Goal: Task Accomplishment & Management: Complete application form

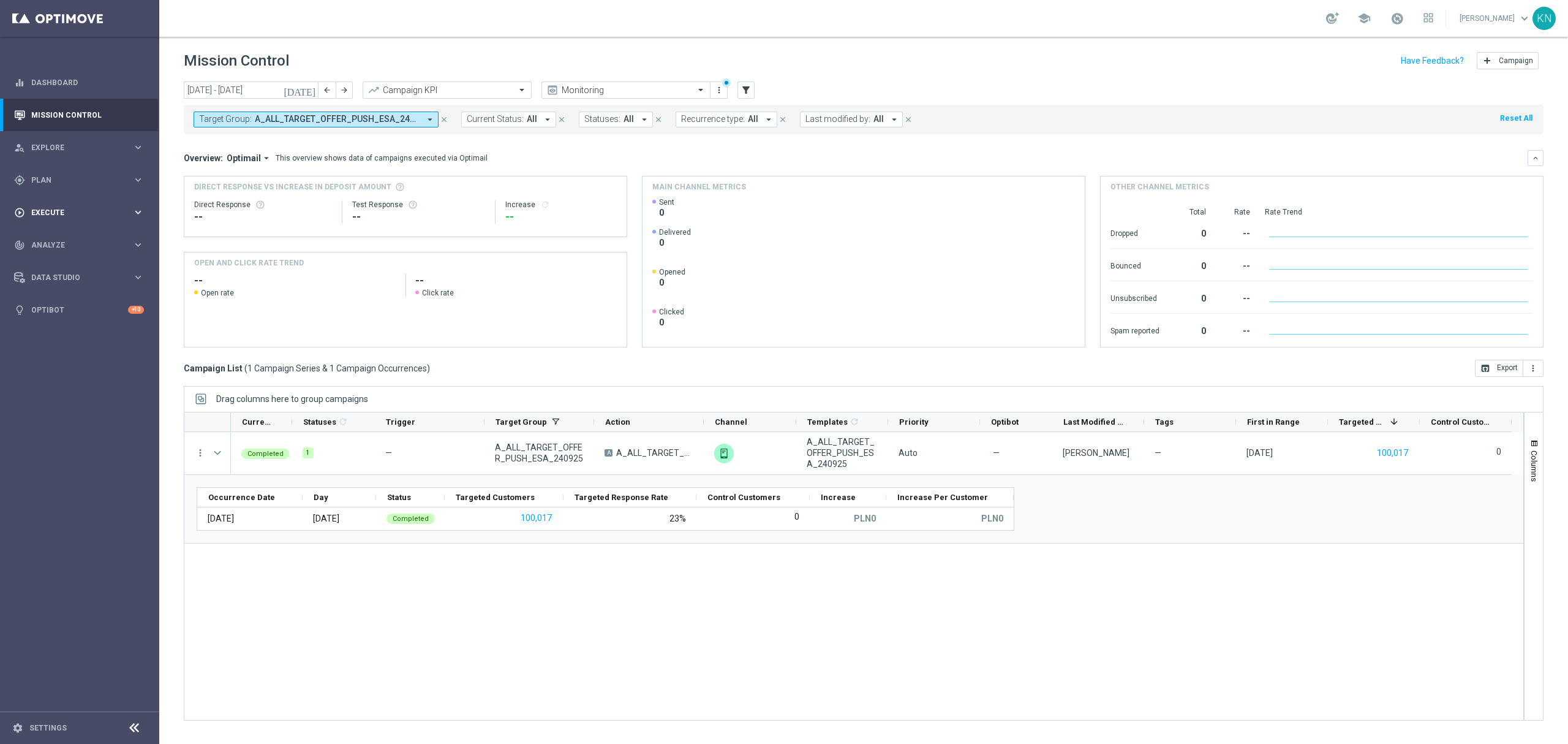
drag, startPoint x: 70, startPoint y: 211, endPoint x: 94, endPoint y: 226, distance: 28.3
click at [70, 211] on span "Execute" at bounding box center [81, 212] width 101 height 7
click at [71, 236] on link "Campaign Builder" at bounding box center [79, 237] width 95 height 9
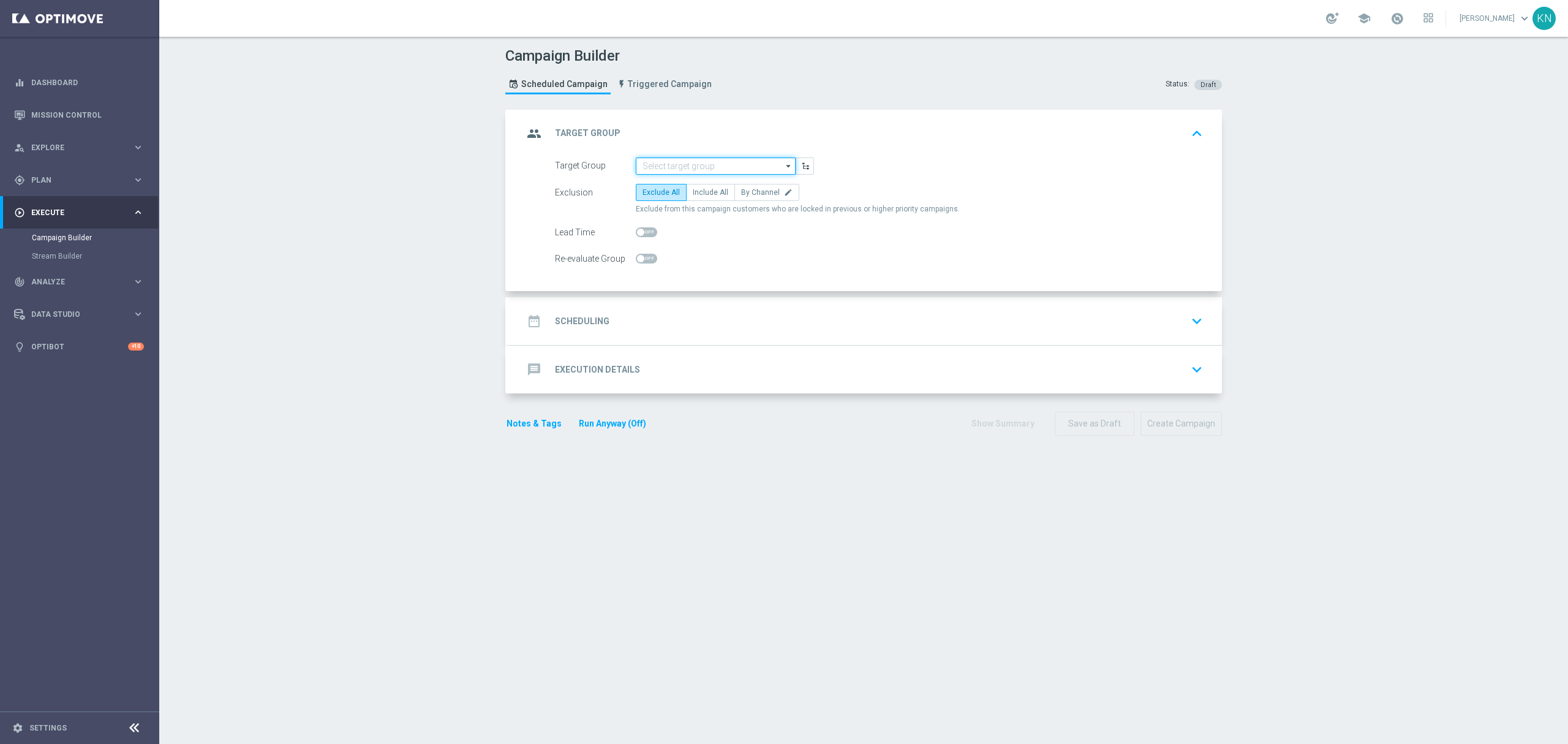
click at [670, 167] on input at bounding box center [716, 167] width 160 height 17
paste input "A_ALL_TARGET_OFFER_PUSH_MECZE_LE_250925"
drag, startPoint x: 706, startPoint y: 187, endPoint x: 710, endPoint y: 192, distance: 6.4
click at [704, 183] on div "A_ALL_TARGET_OFFER_PUSH_MECZE_LE_250925" at bounding box center [716, 189] width 148 height 22
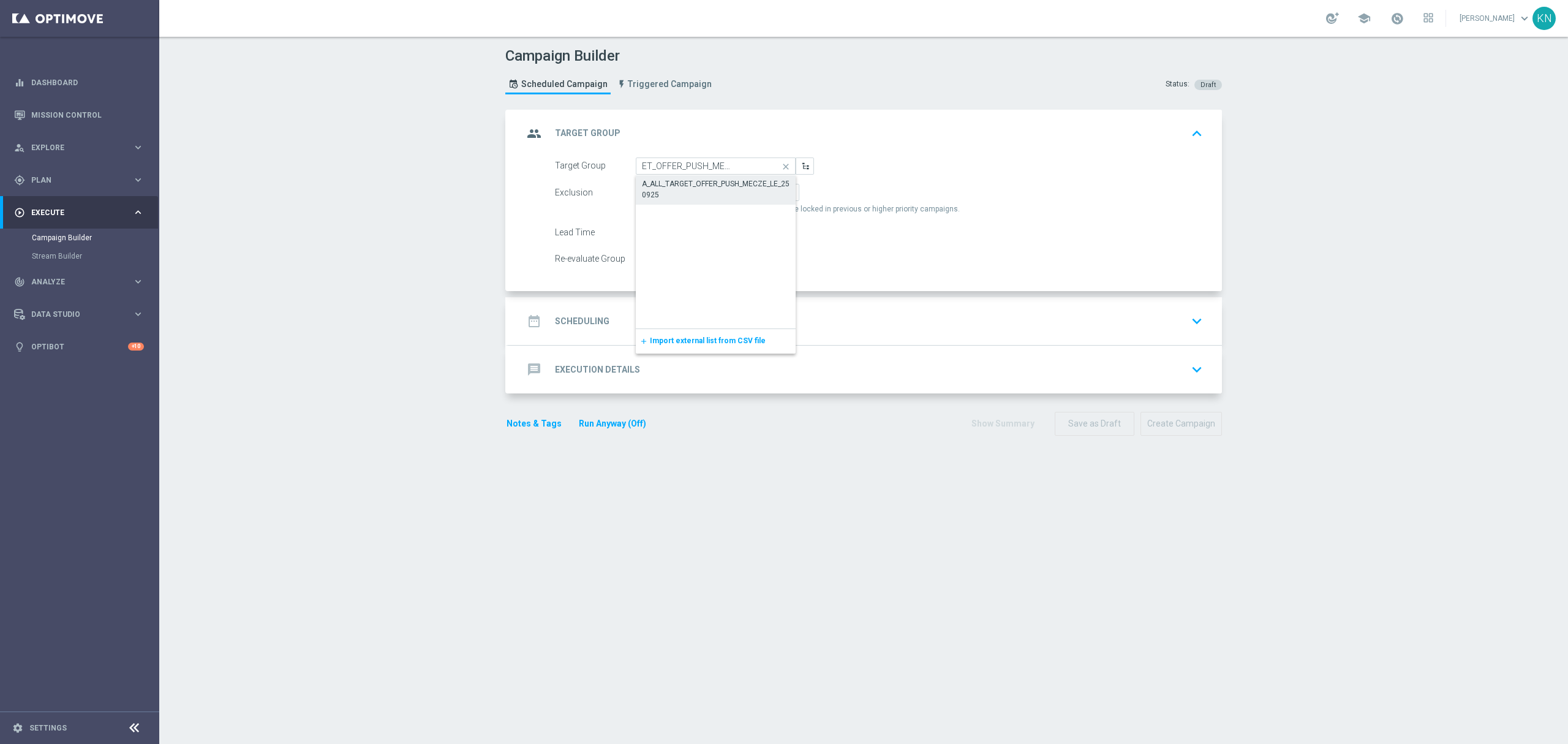
type input "A_ALL_TARGET_OFFER_PUSH_MECZE_LE_250925"
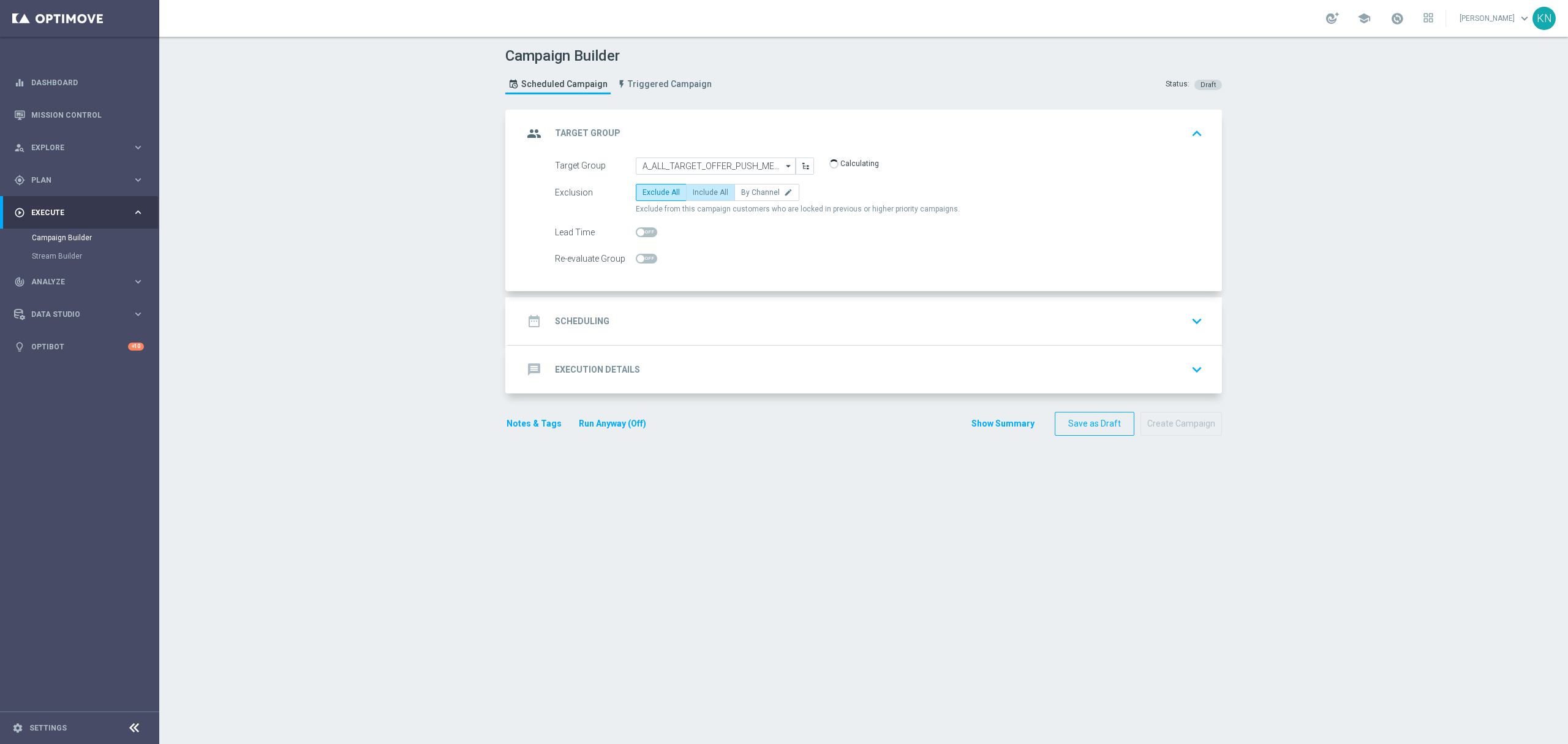
click at [706, 196] on span "Include All" at bounding box center [710, 193] width 36 height 9
click at [701, 196] on input "Include All" at bounding box center [696, 194] width 8 height 8
radio input "true"
click at [829, 317] on div "date_range Scheduling keyboard_arrow_down" at bounding box center [865, 321] width 684 height 23
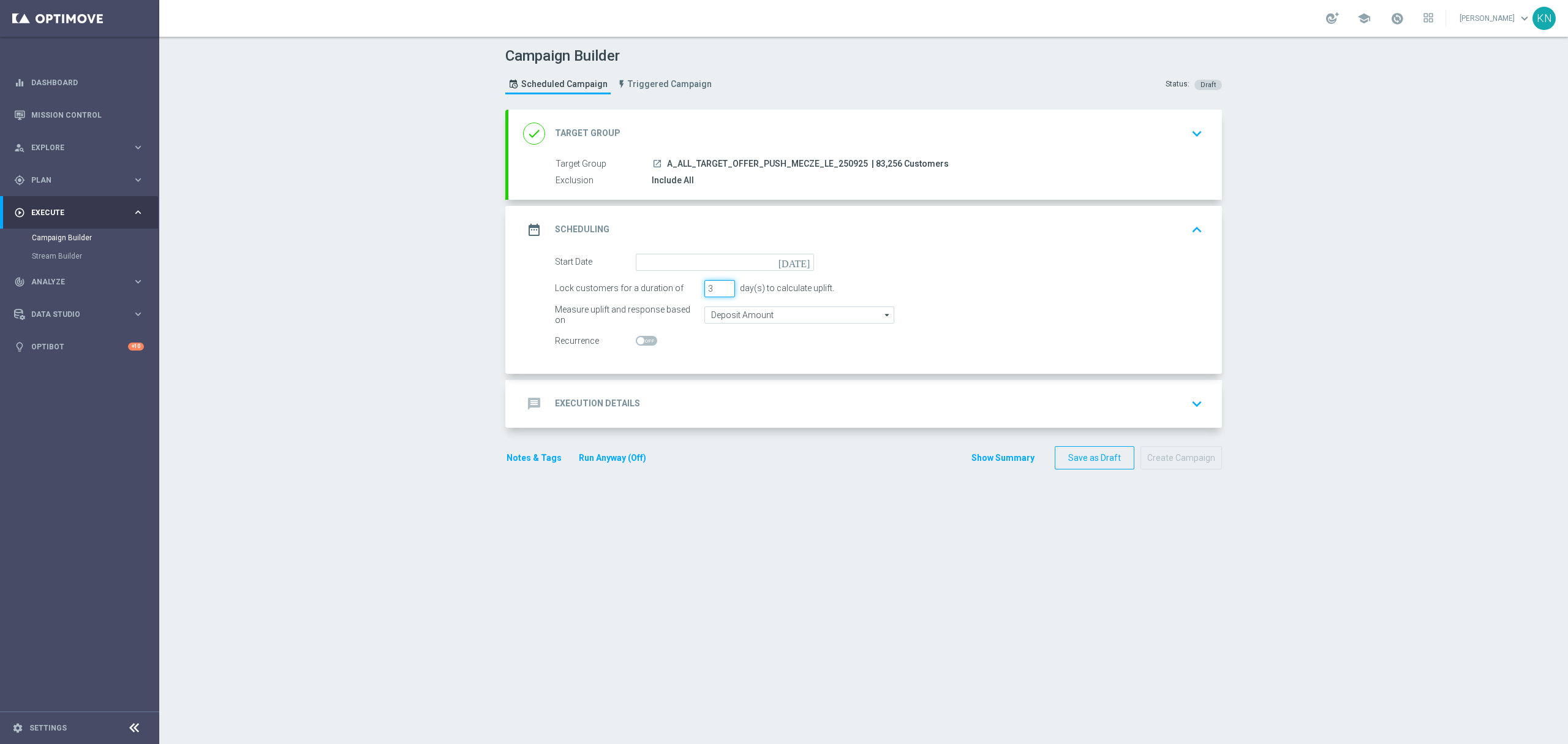
drag, startPoint x: 706, startPoint y: 290, endPoint x: 694, endPoint y: 290, distance: 12.0
click at [694, 290] on div "Lock customers for a duration of 3 day(s) to calculate uplift." at bounding box center [879, 289] width 667 height 17
type input "1"
click at [752, 340] on switch at bounding box center [725, 341] width 178 height 10
click at [758, 315] on input "Deposit Amount" at bounding box center [799, 315] width 190 height 17
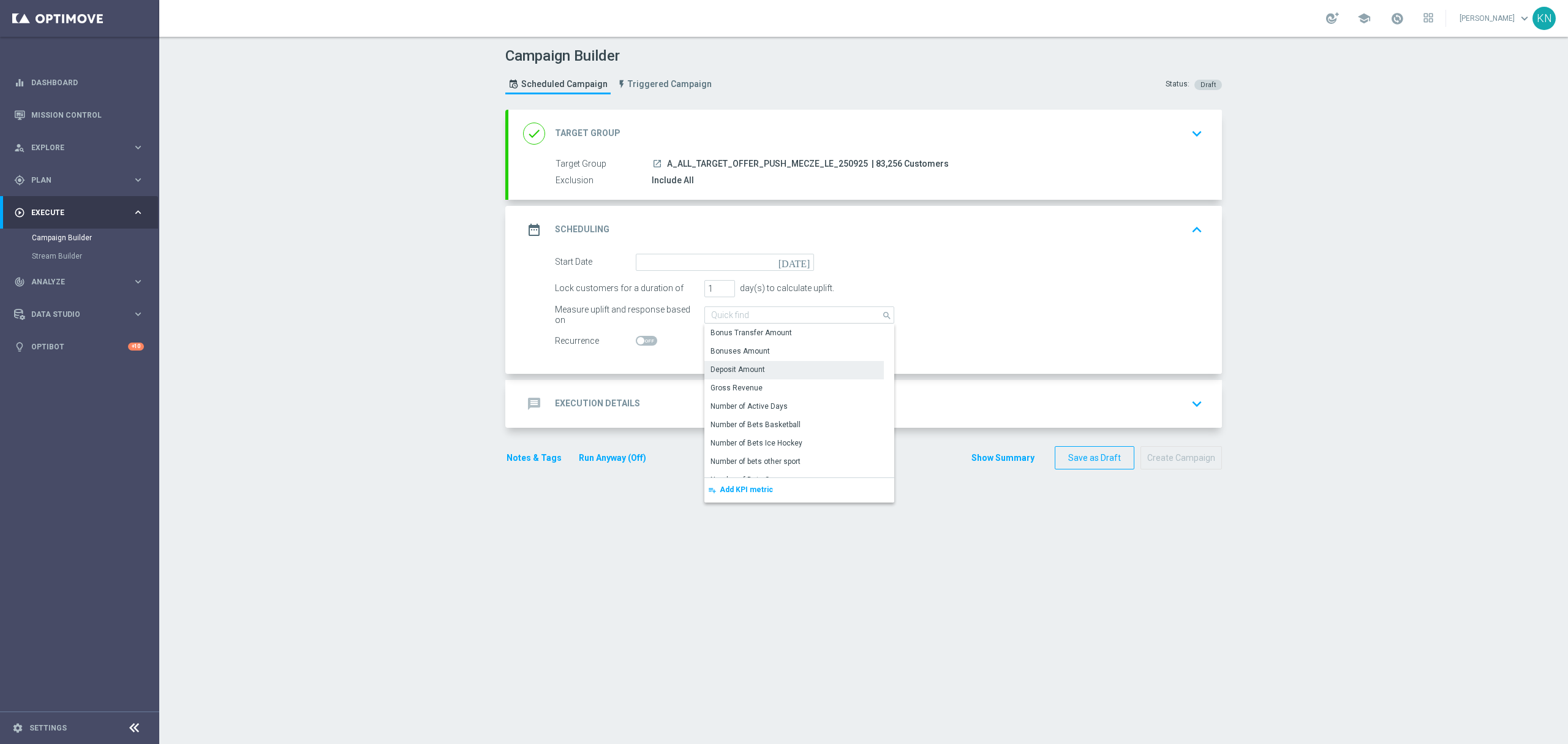
click at [992, 329] on form "Start Date [DATE] Lock customers for a duration of 1 day(s) to calculate uplift…" at bounding box center [878, 302] width 648 height 96
type input "Deposit Amount"
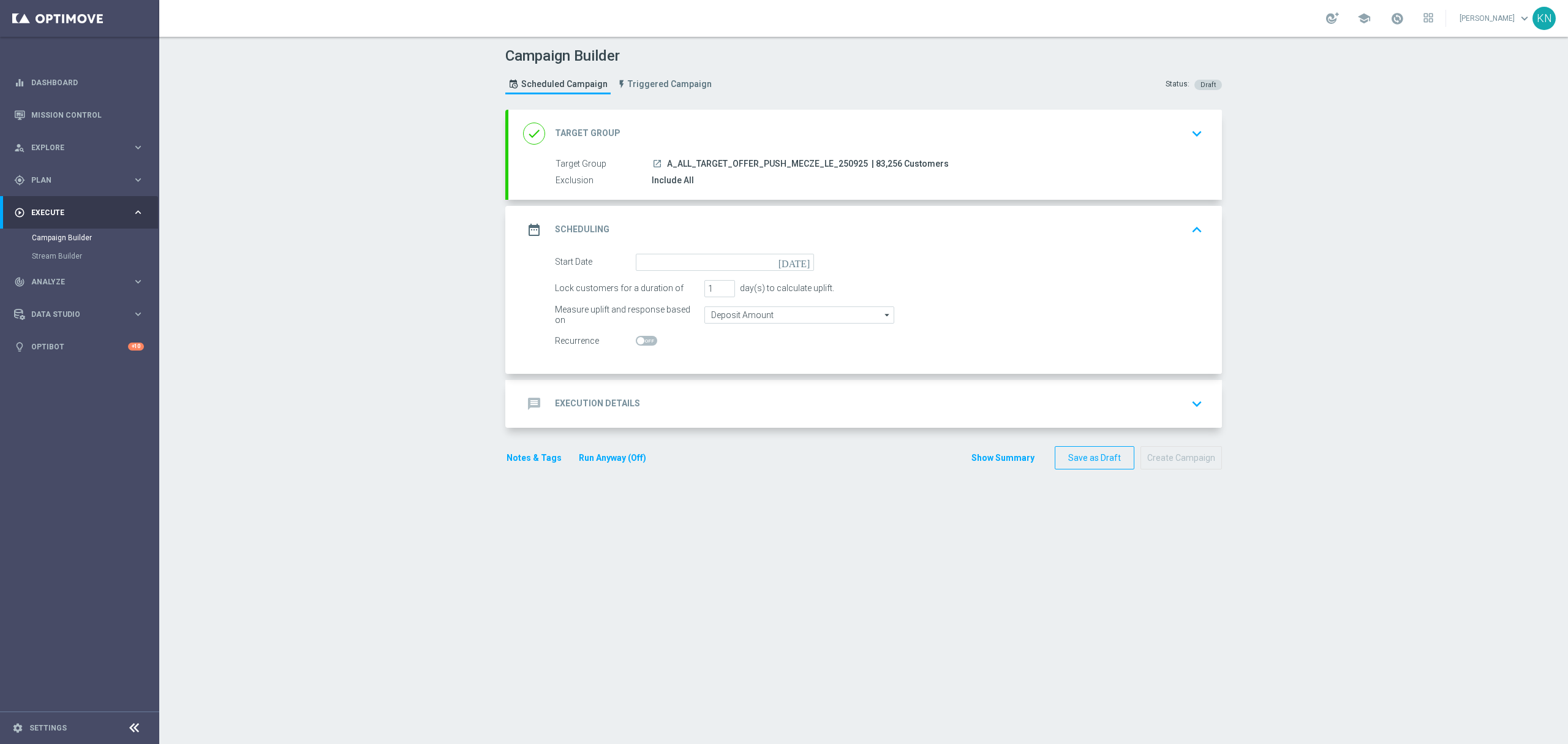
click at [697, 376] on accordion "done Target Group keyboard_arrow_down Target Group launch A_ALL_TARGET_OFFER_PU…" at bounding box center [864, 268] width 717 height 318
drag, startPoint x: 701, startPoint y: 391, endPoint x: 719, endPoint y: 399, distance: 19.7
click at [703, 391] on div "message Execution Details keyboard_arrow_down" at bounding box center [865, 404] width 714 height 48
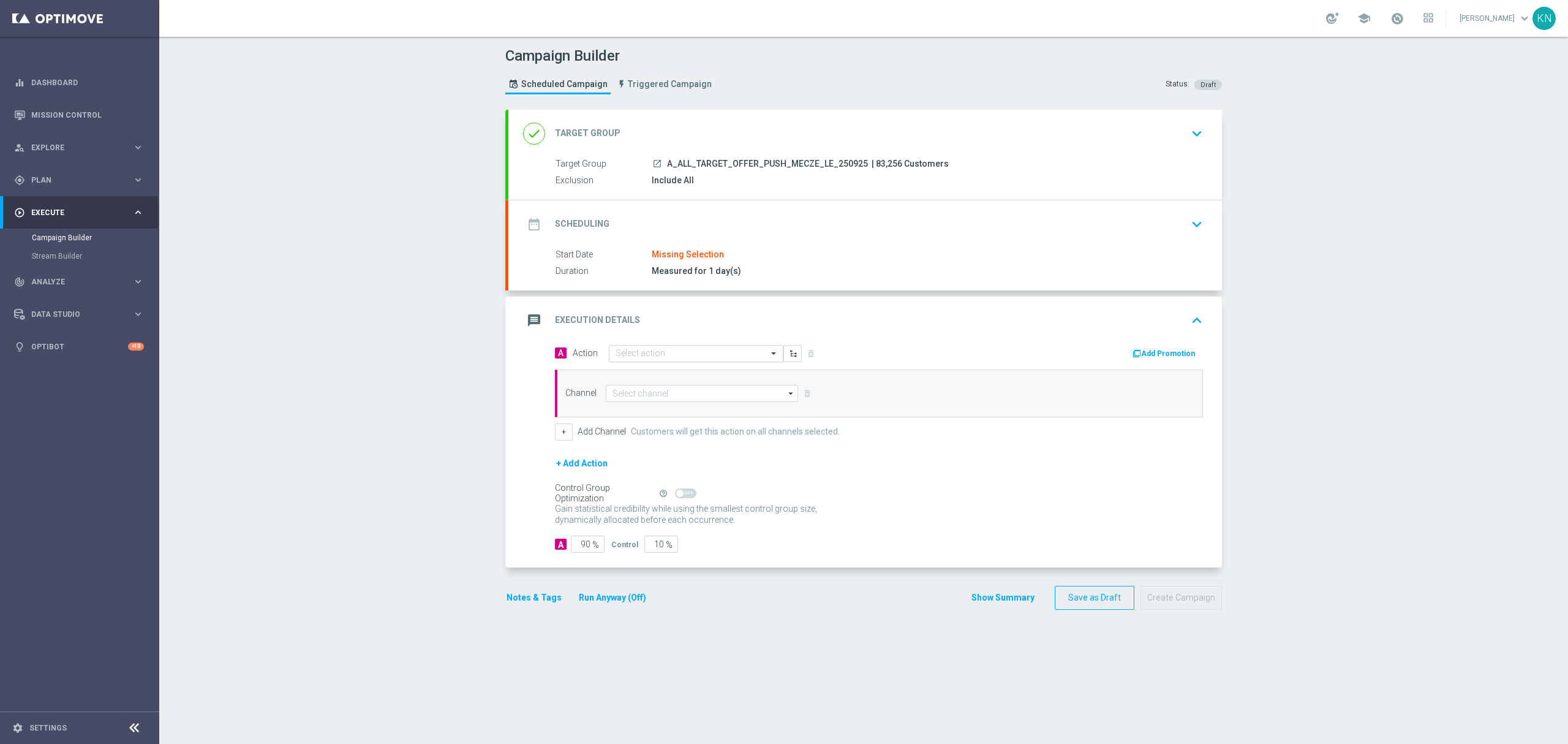
click at [662, 359] on div "Select action" at bounding box center [696, 353] width 174 height 17
click at [881, 258] on div "Start Date Missing Selection" at bounding box center [877, 255] width 643 height 14
click at [1166, 165] on div "launch A_ALL_TARGET_OFFER_PUSH_MECZE_LE_250925 | 83,256 Customers" at bounding box center [925, 164] width 547 height 12
click at [1165, 220] on div "date_range Scheduling keyboard_arrow_down" at bounding box center [865, 224] width 684 height 23
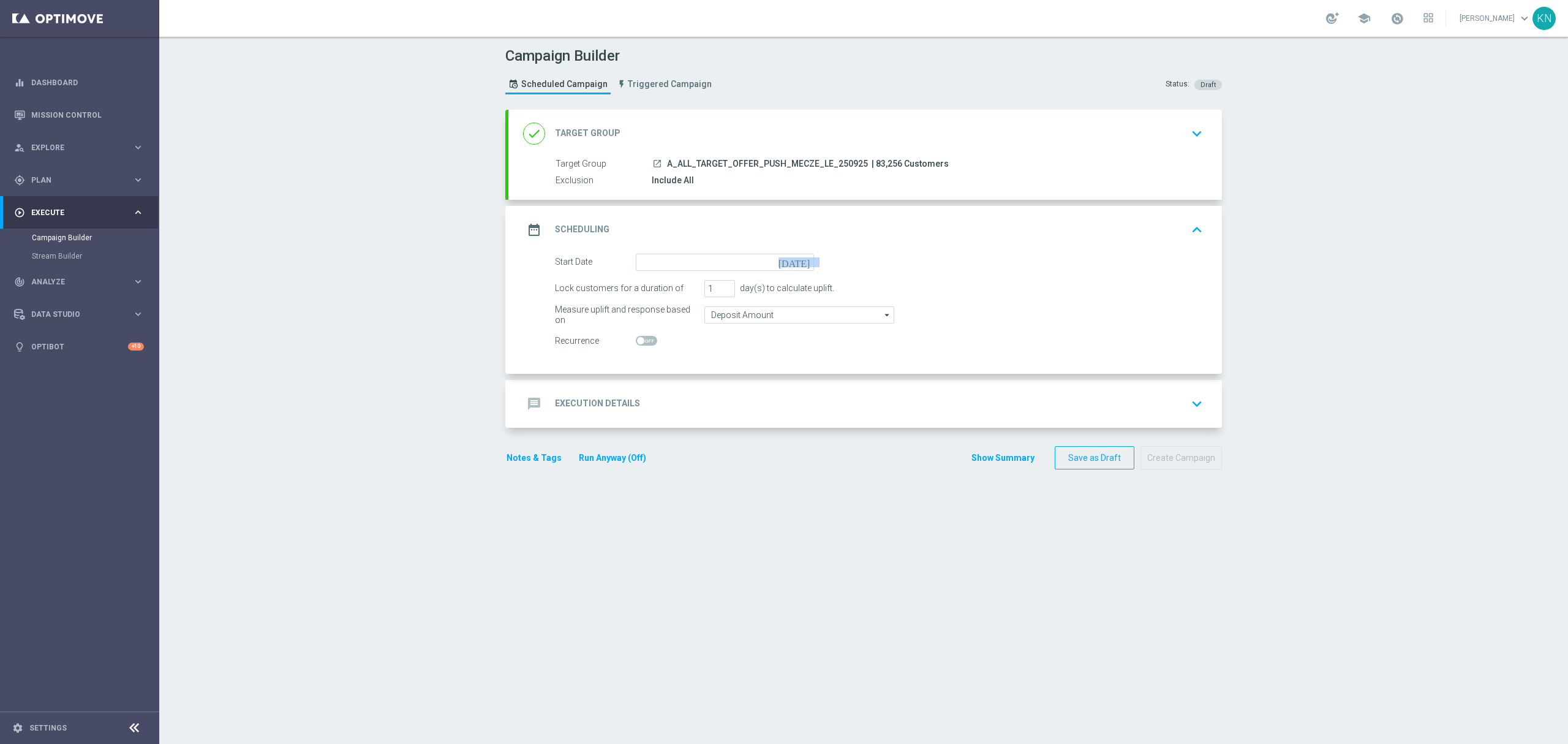
drag, startPoint x: 659, startPoint y: 271, endPoint x: 690, endPoint y: 275, distance: 31.3
click at [659, 271] on form "Start Date [DATE] Lock customers for a duration of 1 day(s) to calculate uplift…" at bounding box center [878, 302] width 648 height 96
click at [706, 263] on input at bounding box center [725, 263] width 178 height 17
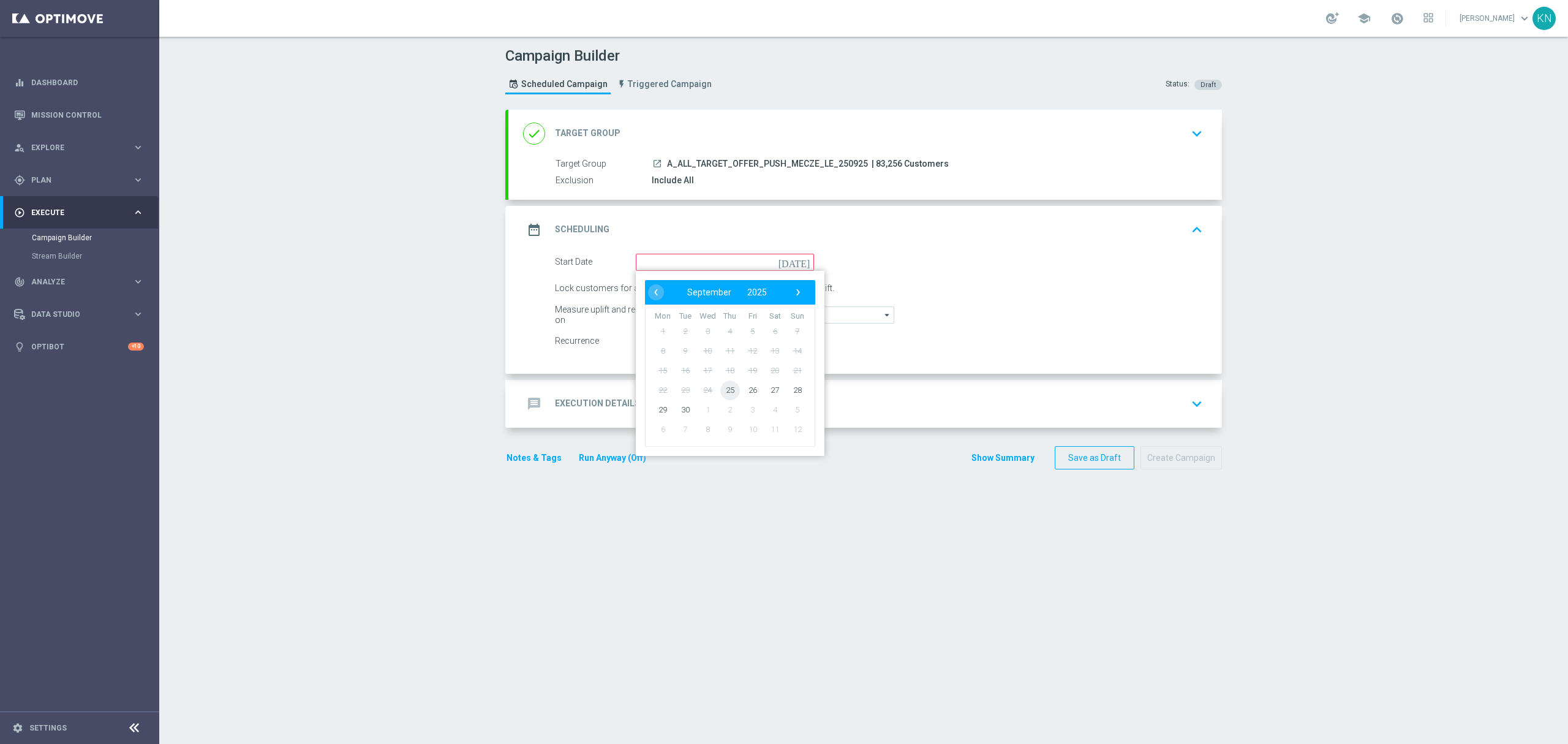
click at [720, 391] on span "25" at bounding box center [730, 389] width 20 height 20
type input "[DATE]"
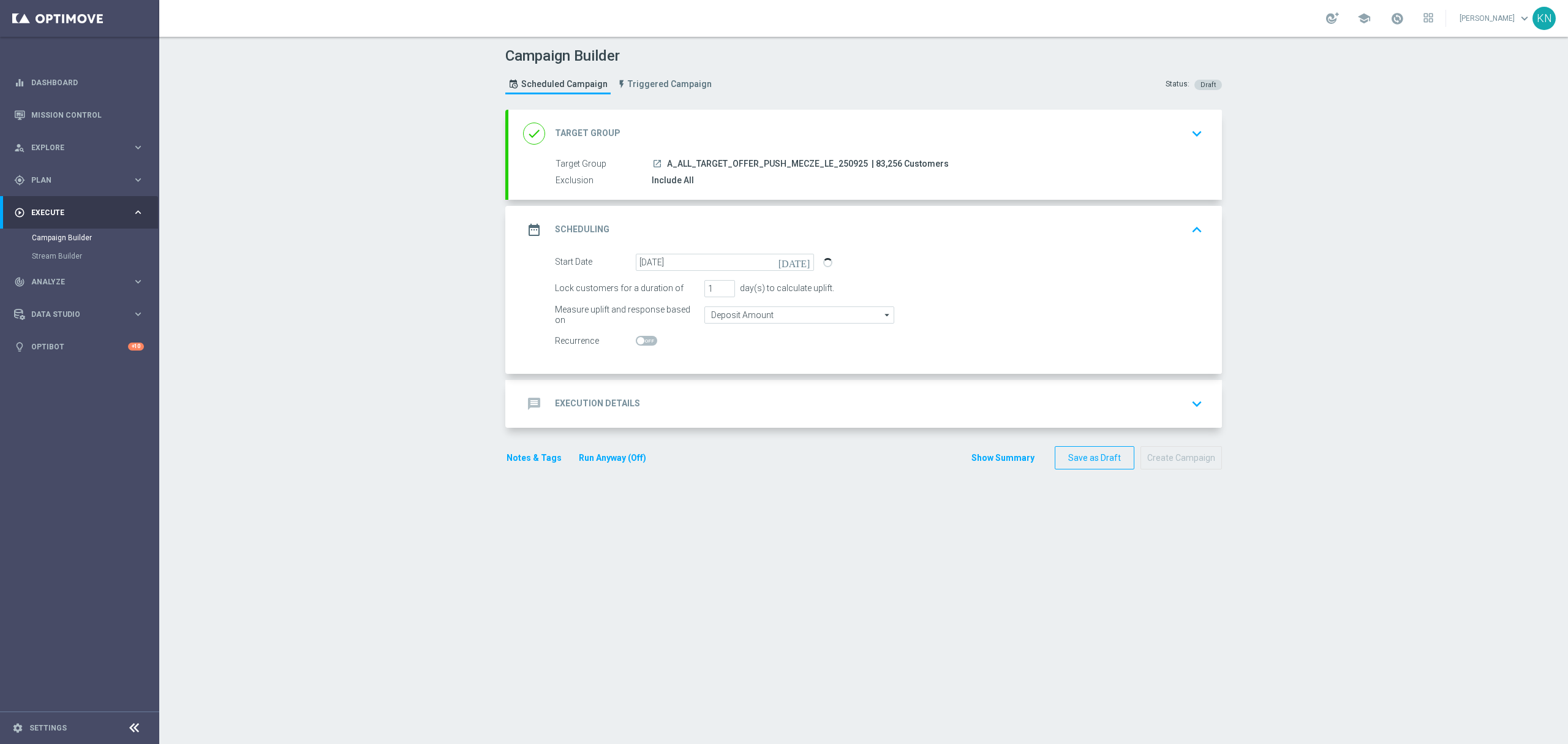
click at [805, 399] on div "message Execution Details keyboard_arrow_down" at bounding box center [865, 404] width 684 height 23
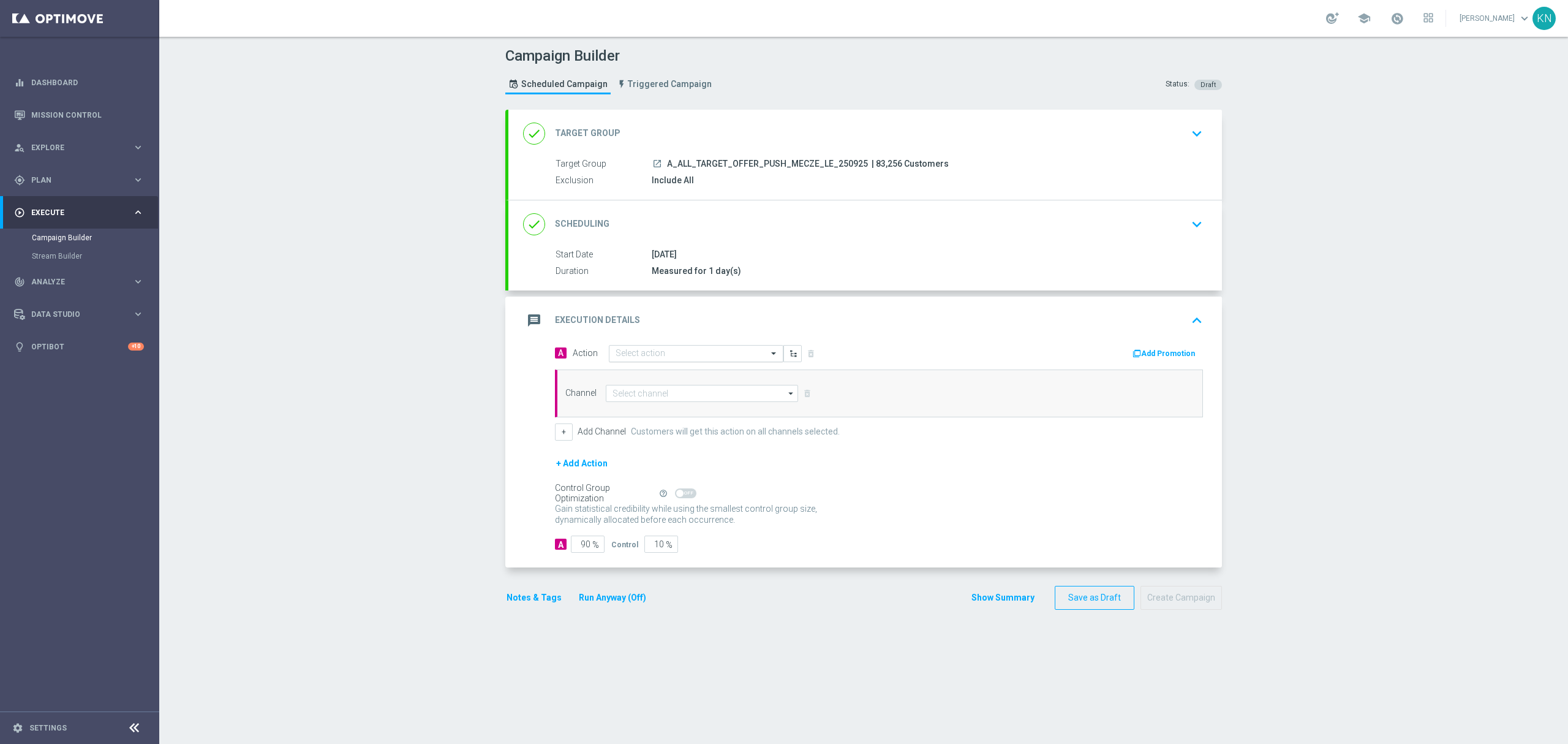
click at [669, 354] on input "text" at bounding box center [684, 353] width 137 height 10
click at [658, 523] on span "Create new action" at bounding box center [659, 520] width 64 height 9
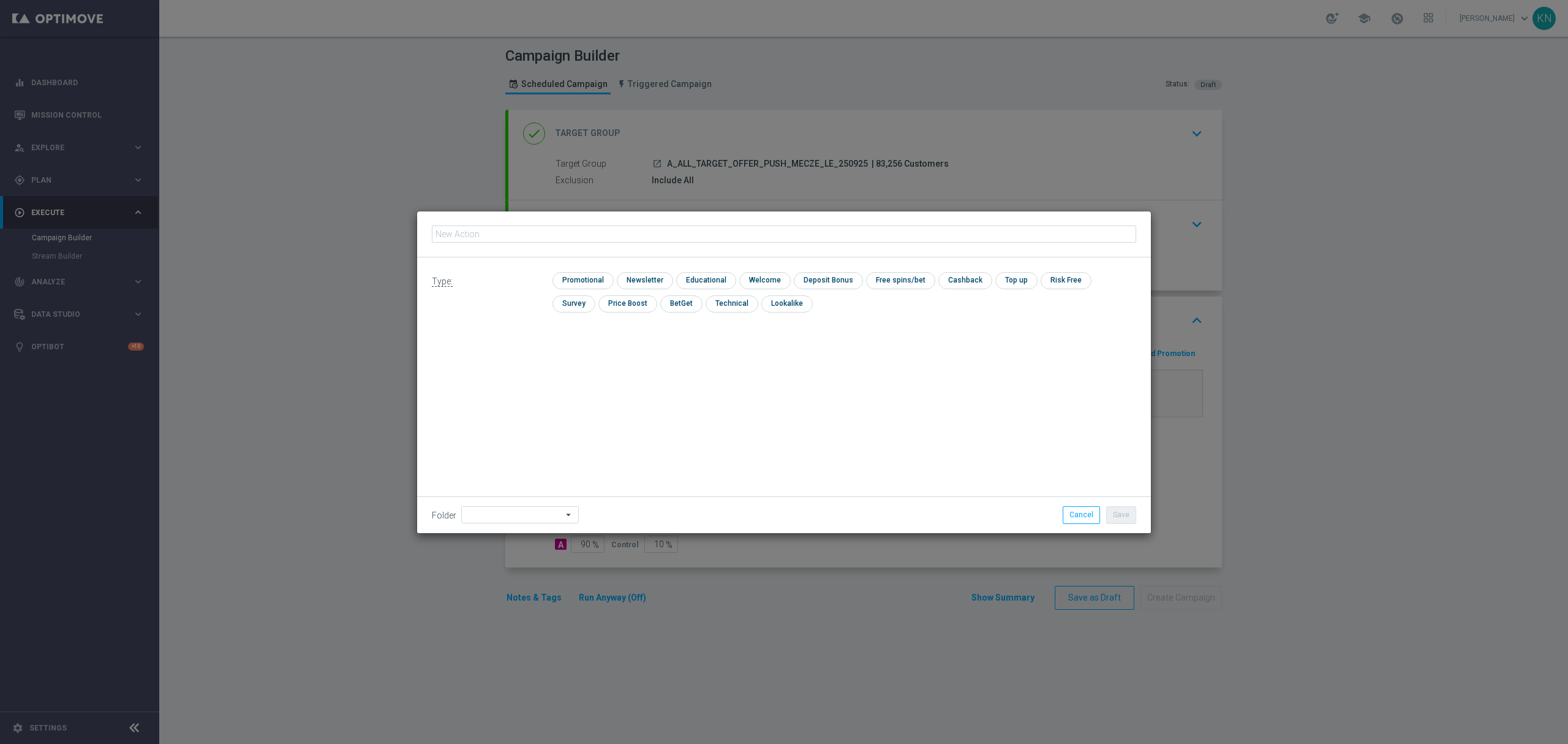
click at [527, 241] on input "text" at bounding box center [784, 234] width 704 height 17
type input "A_ALL_TARGET_OFFER_PUSH_MECZE_LE_250925"
click at [585, 273] on input "checkbox" at bounding box center [582, 280] width 58 height 17
checkbox input "true"
click at [1122, 515] on button "Save" at bounding box center [1121, 515] width 30 height 17
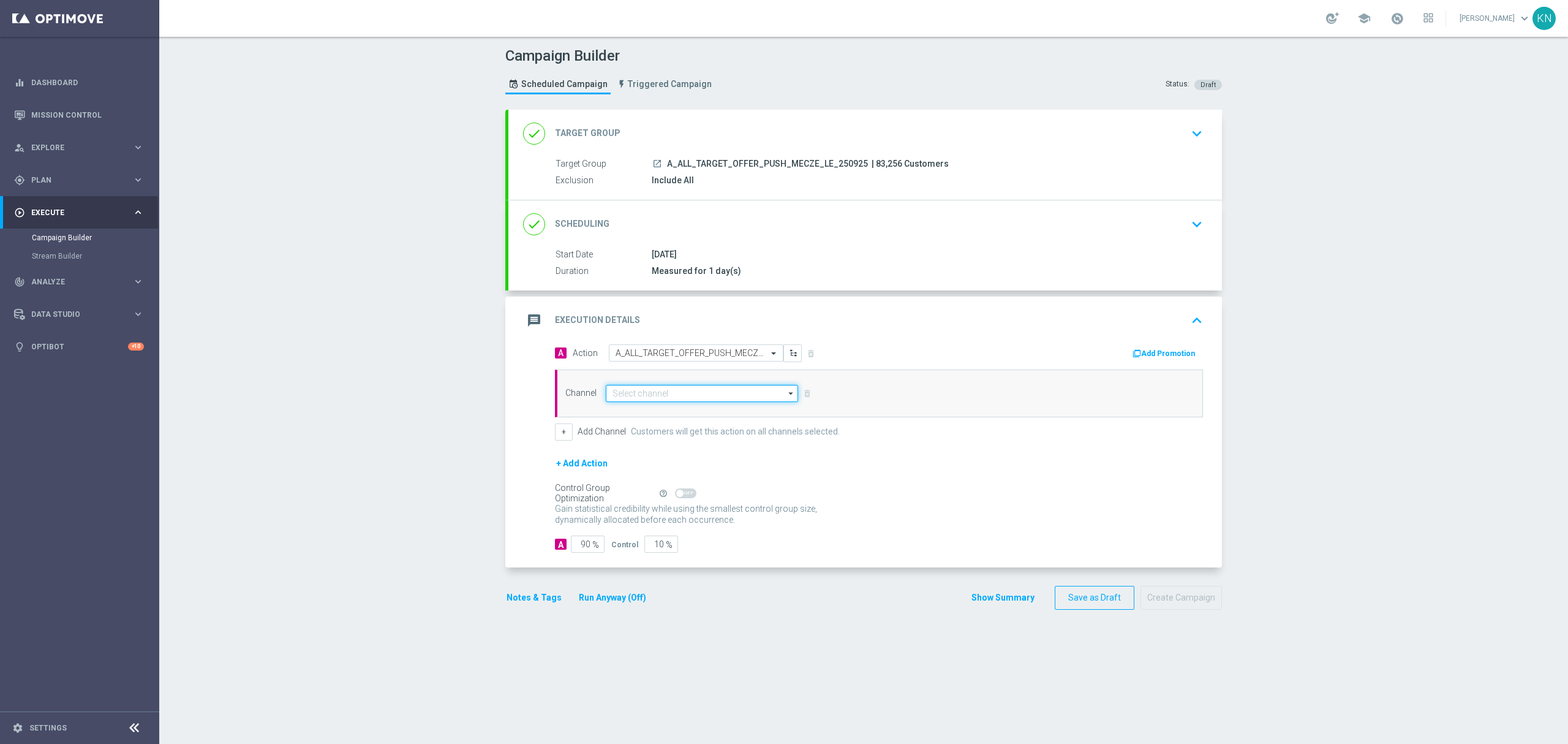
click at [658, 393] on input at bounding box center [701, 393] width 193 height 17
click at [640, 407] on div "XtremePush" at bounding box center [633, 411] width 42 height 11
type input "XtremePush"
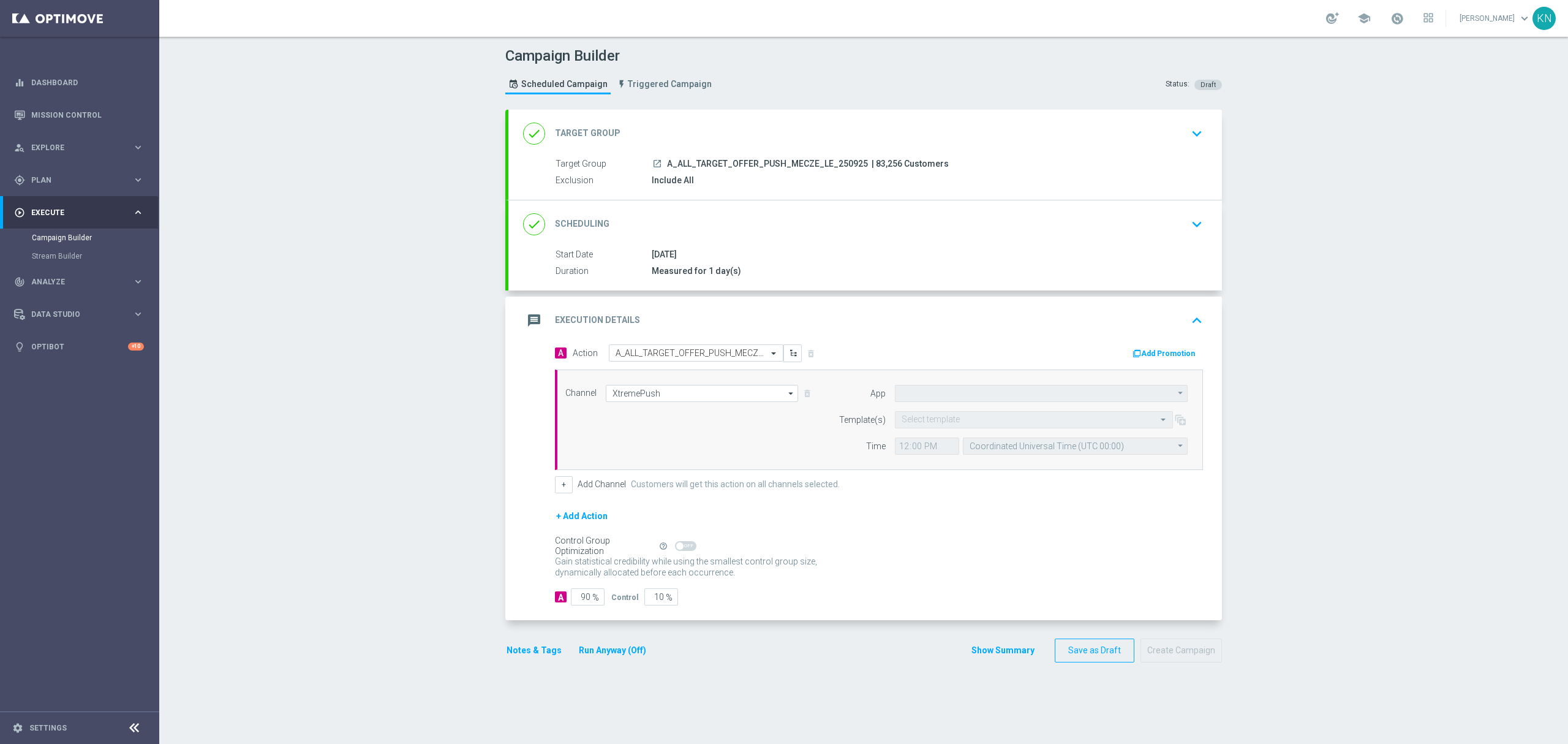
type input "STS_PL"
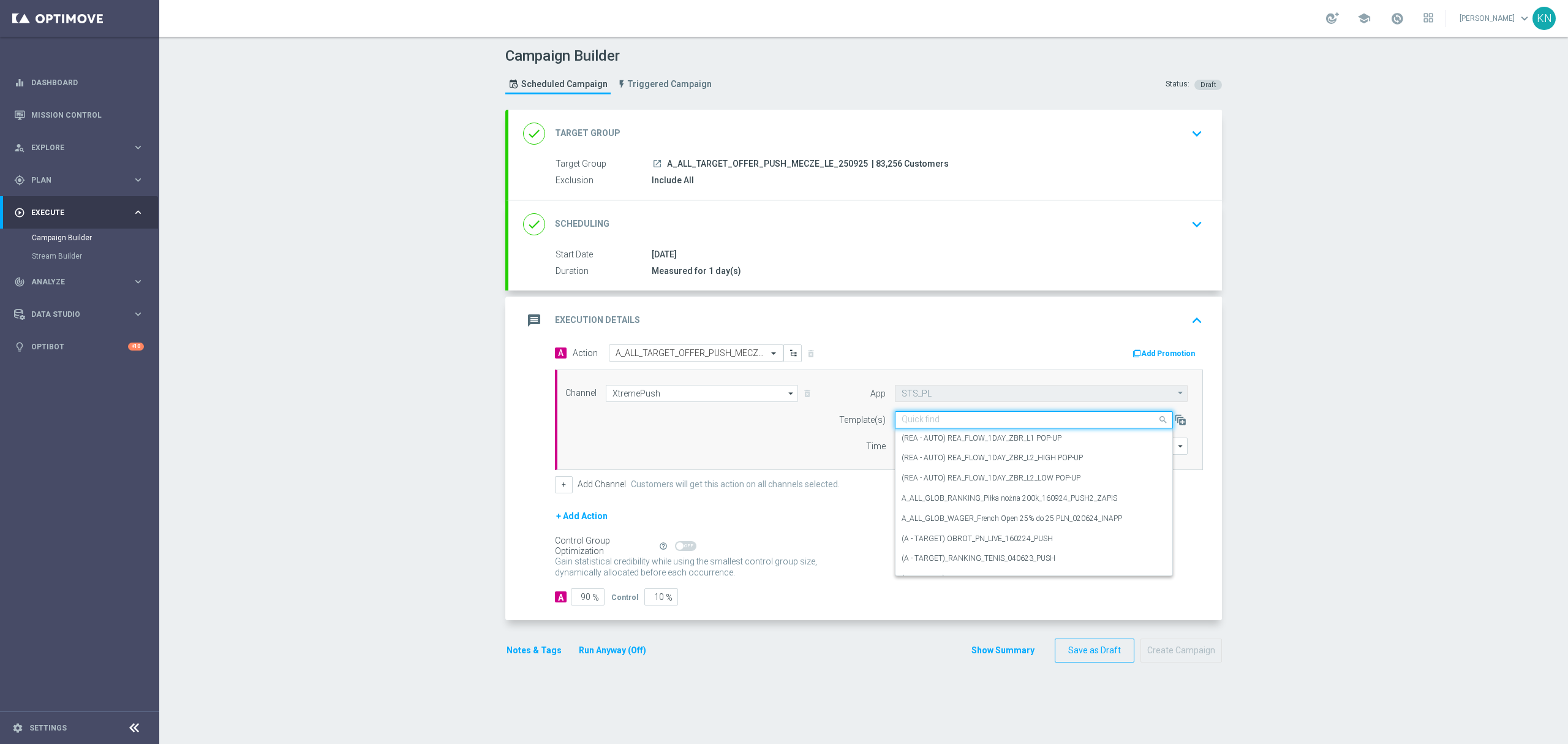
click at [929, 424] on input "text" at bounding box center [1021, 420] width 240 height 10
paste input "A_ALL_TARGET_OFFER_PUSH_MECZE_LE_250925"
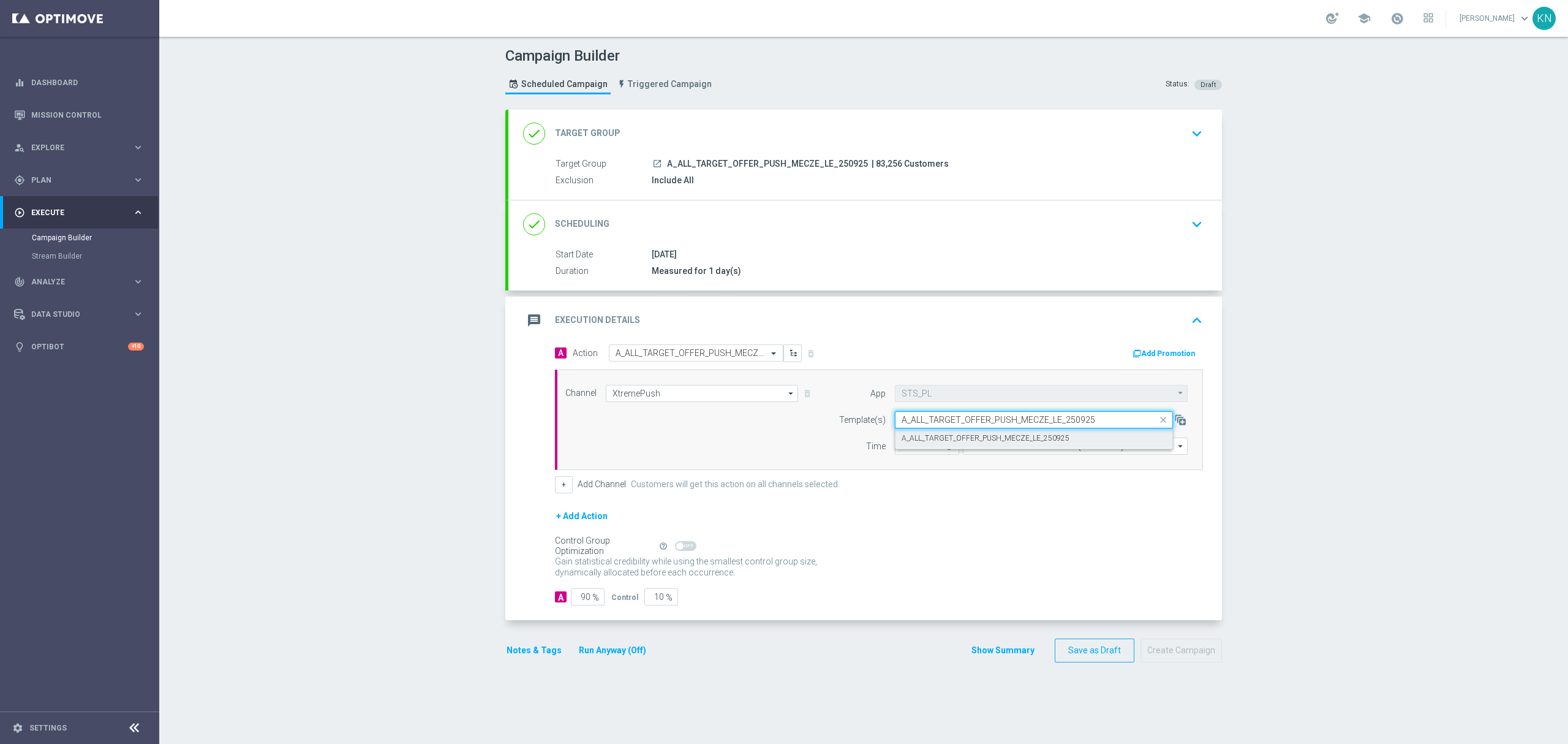
click at [924, 438] on label "A_ALL_TARGET_OFFER_PUSH_MECZE_LE_250925" at bounding box center [985, 439] width 168 height 10
type input "A_ALL_TARGET_OFFER_PUSH_MECZE_LE_250925"
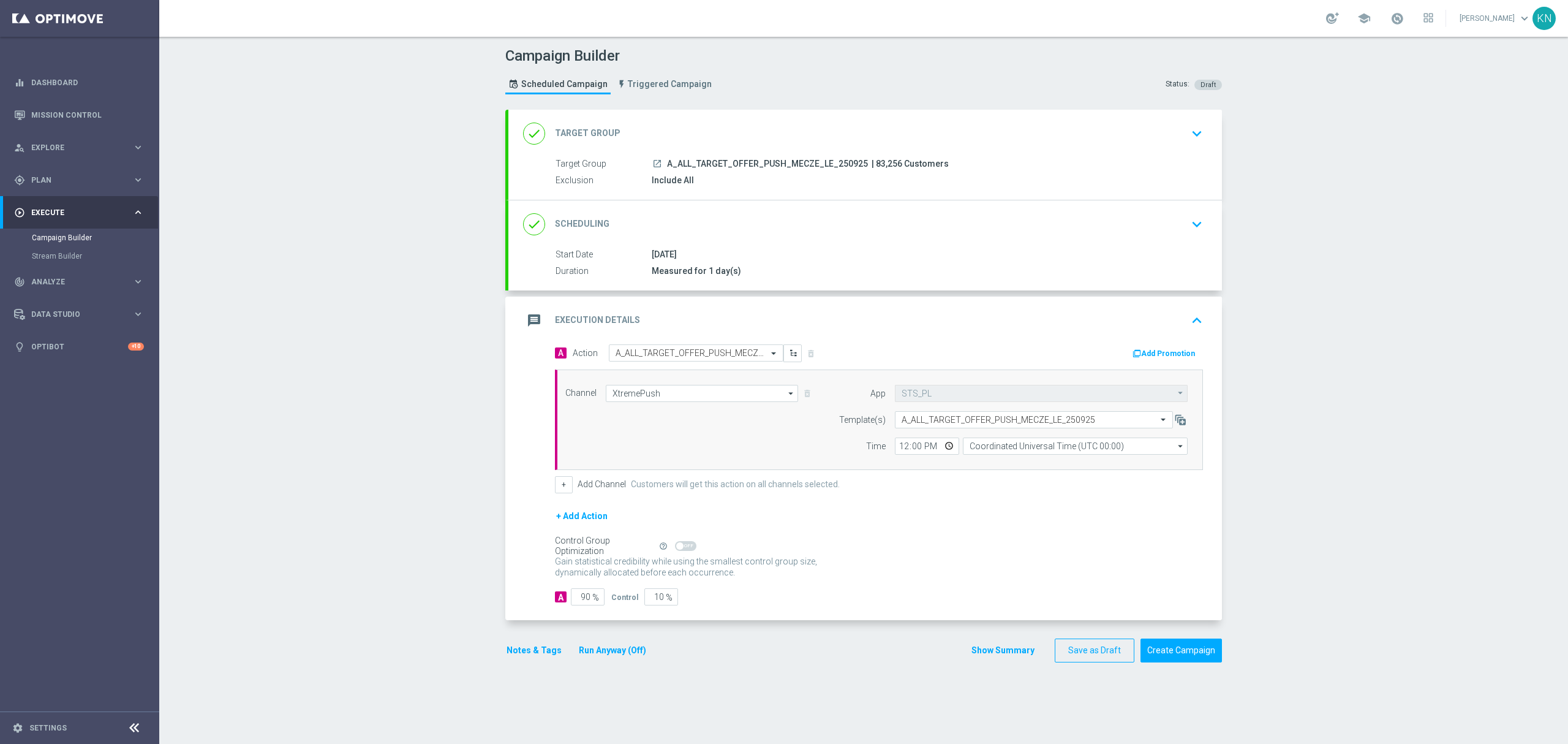
drag, startPoint x: 888, startPoint y: 441, endPoint x: 901, endPoint y: 449, distance: 15.3
click at [892, 444] on div "12:00 Coordinated Universal Time (UTC 00:00) Coordinated Universal Time (UTC 00…" at bounding box center [1041, 447] width 311 height 17
click at [902, 449] on input "12:00" at bounding box center [927, 447] width 64 height 17
type input "16:01"
click at [1028, 444] on input "Coordinated Universal Time (UTC 00:00)" at bounding box center [1074, 447] width 225 height 17
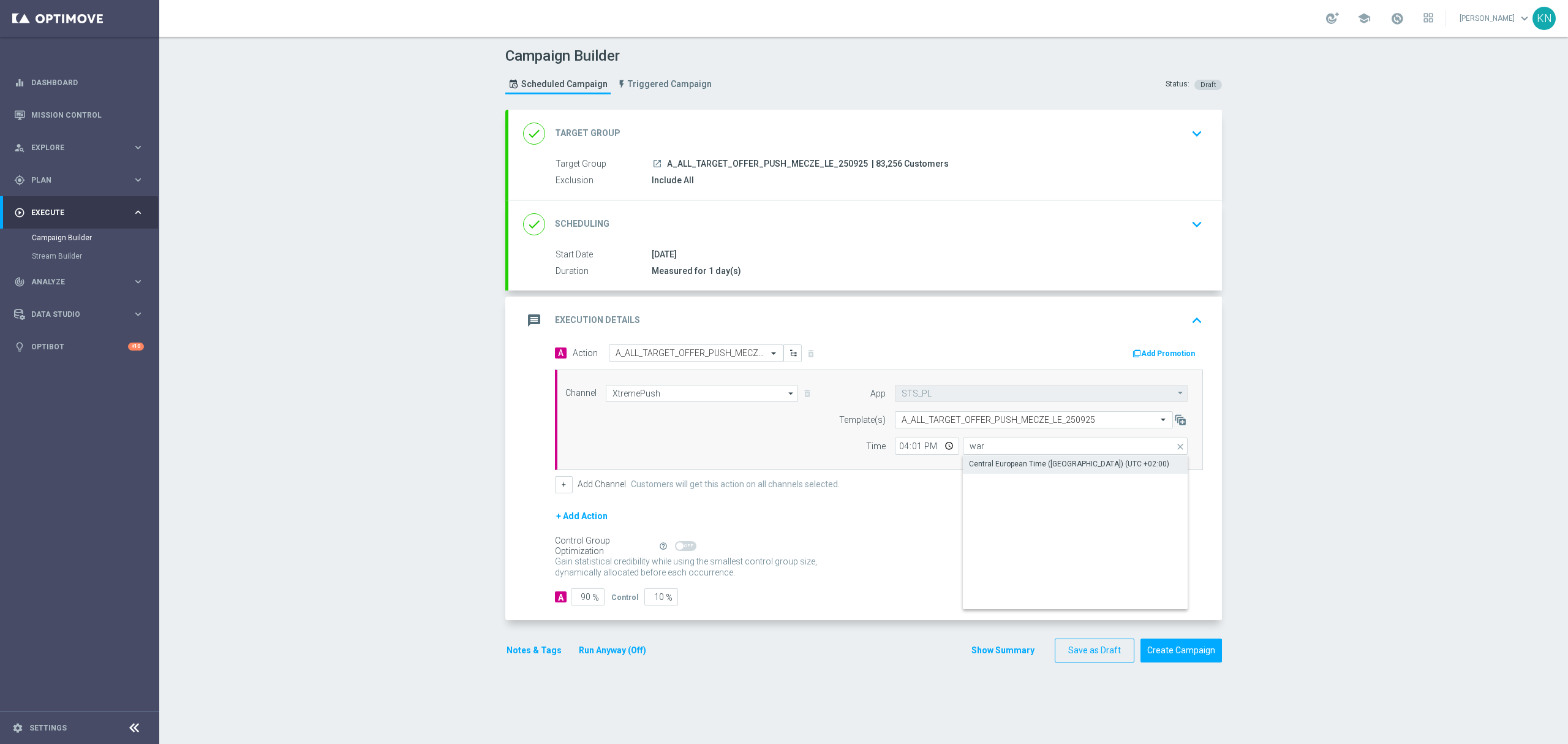
click at [1026, 465] on div "Central European Time ([GEOGRAPHIC_DATA]) (UTC +02:00)" at bounding box center [1069, 463] width 201 height 11
type input "Central European Time ([GEOGRAPHIC_DATA]) (UTC +02:00)"
click at [653, 594] on input "10" at bounding box center [661, 597] width 33 height 17
click at [647, 604] on input "10" at bounding box center [661, 597] width 33 height 17
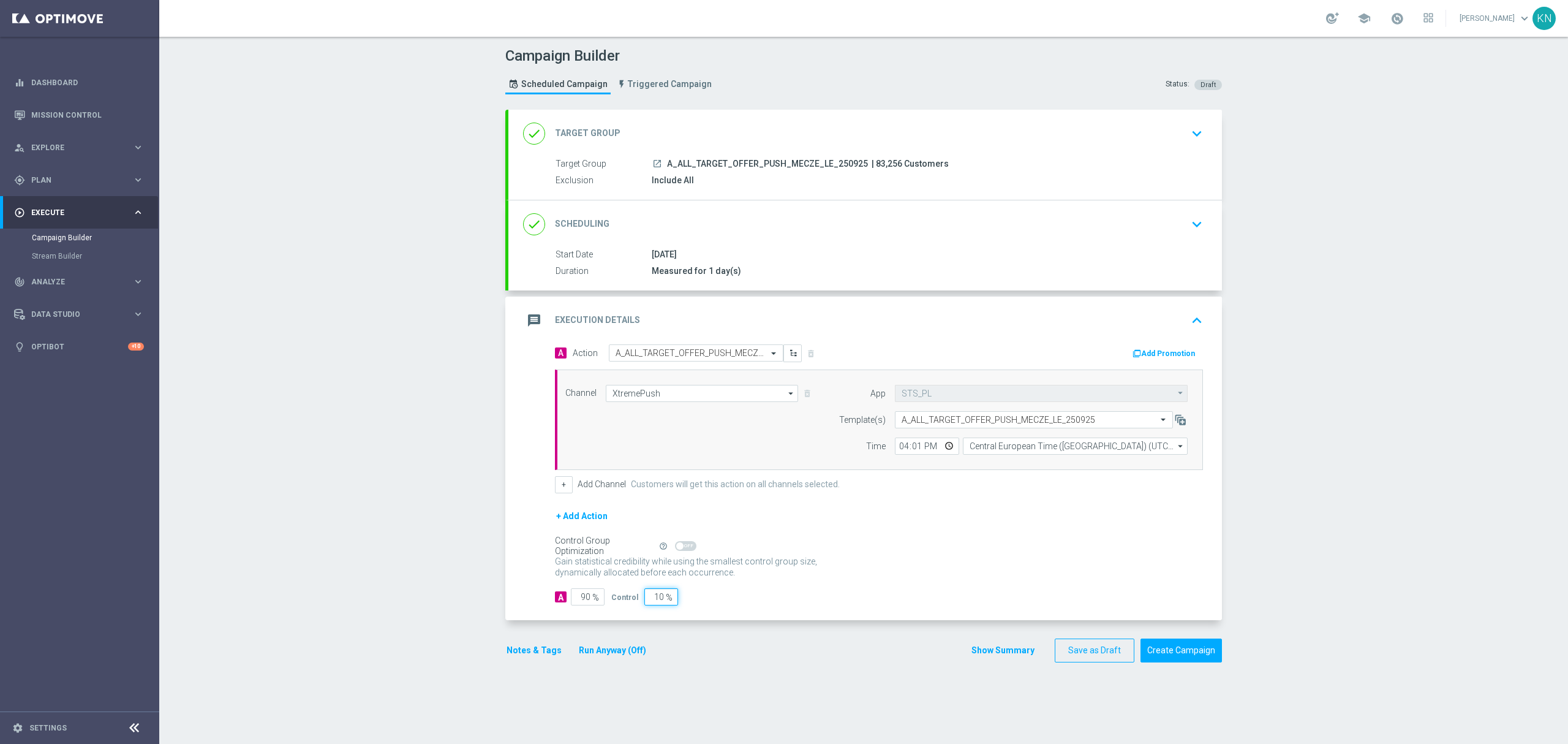
click at [647, 604] on input "10" at bounding box center [661, 597] width 33 height 17
click at [649, 601] on input "10" at bounding box center [661, 597] width 33 height 17
type input "2"
type input "98"
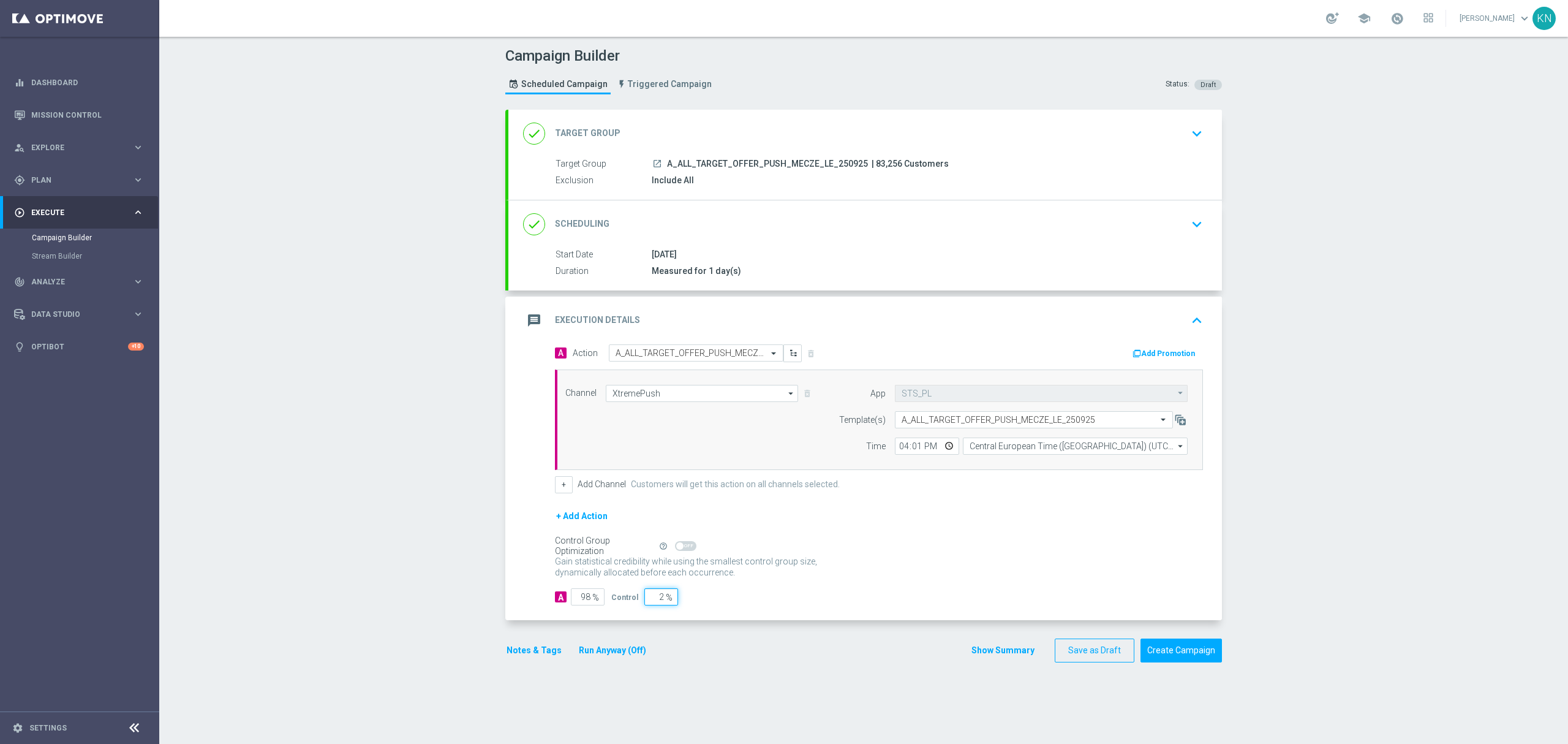
type input "2"
click at [711, 644] on div "Notes & Tags Run Anyway (Off) Show Summary Save as Draft Create Campaign" at bounding box center [864, 650] width 717 height 24
click at [544, 657] on button "Notes & Tags" at bounding box center [534, 650] width 57 height 15
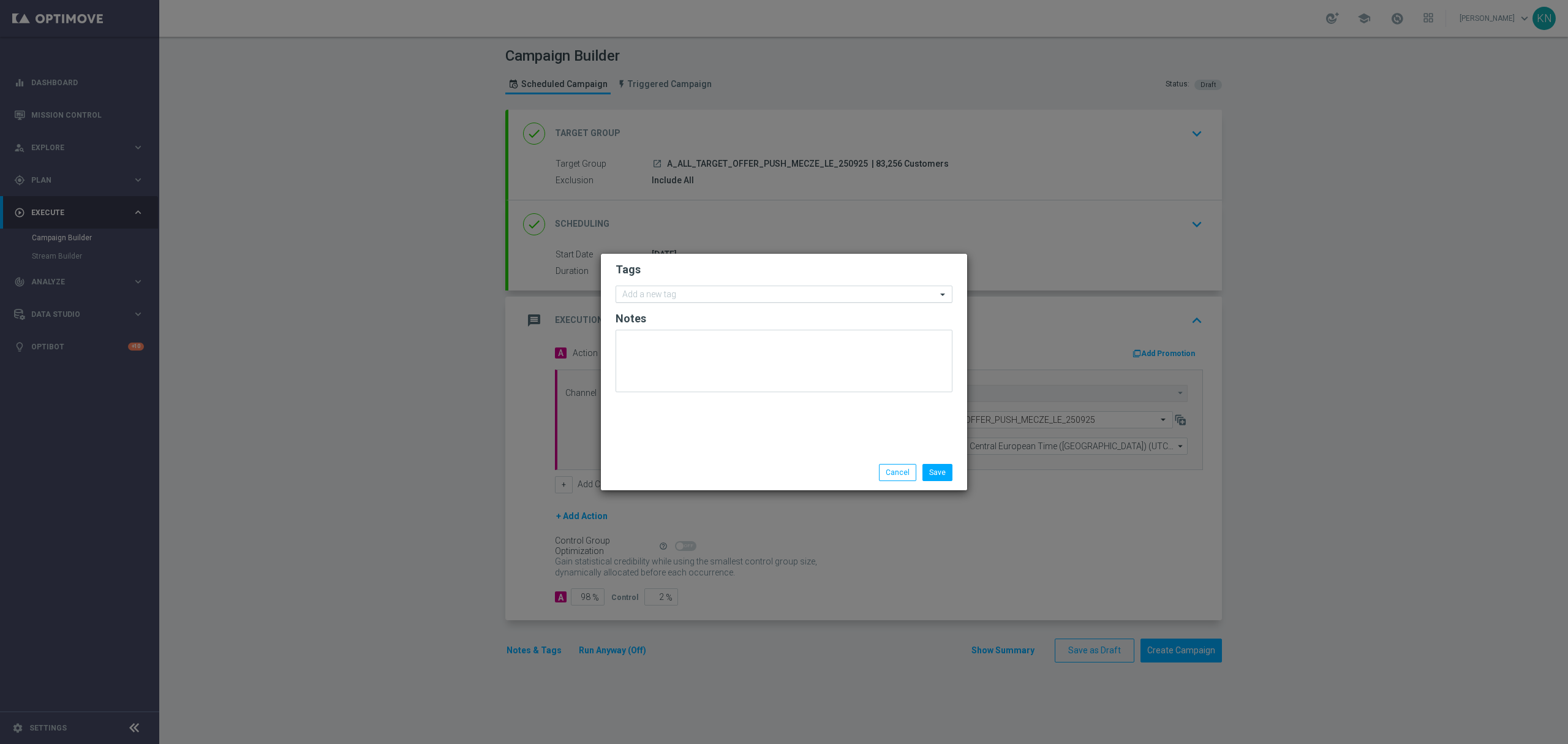
click at [693, 295] on input "text" at bounding box center [779, 295] width 314 height 10
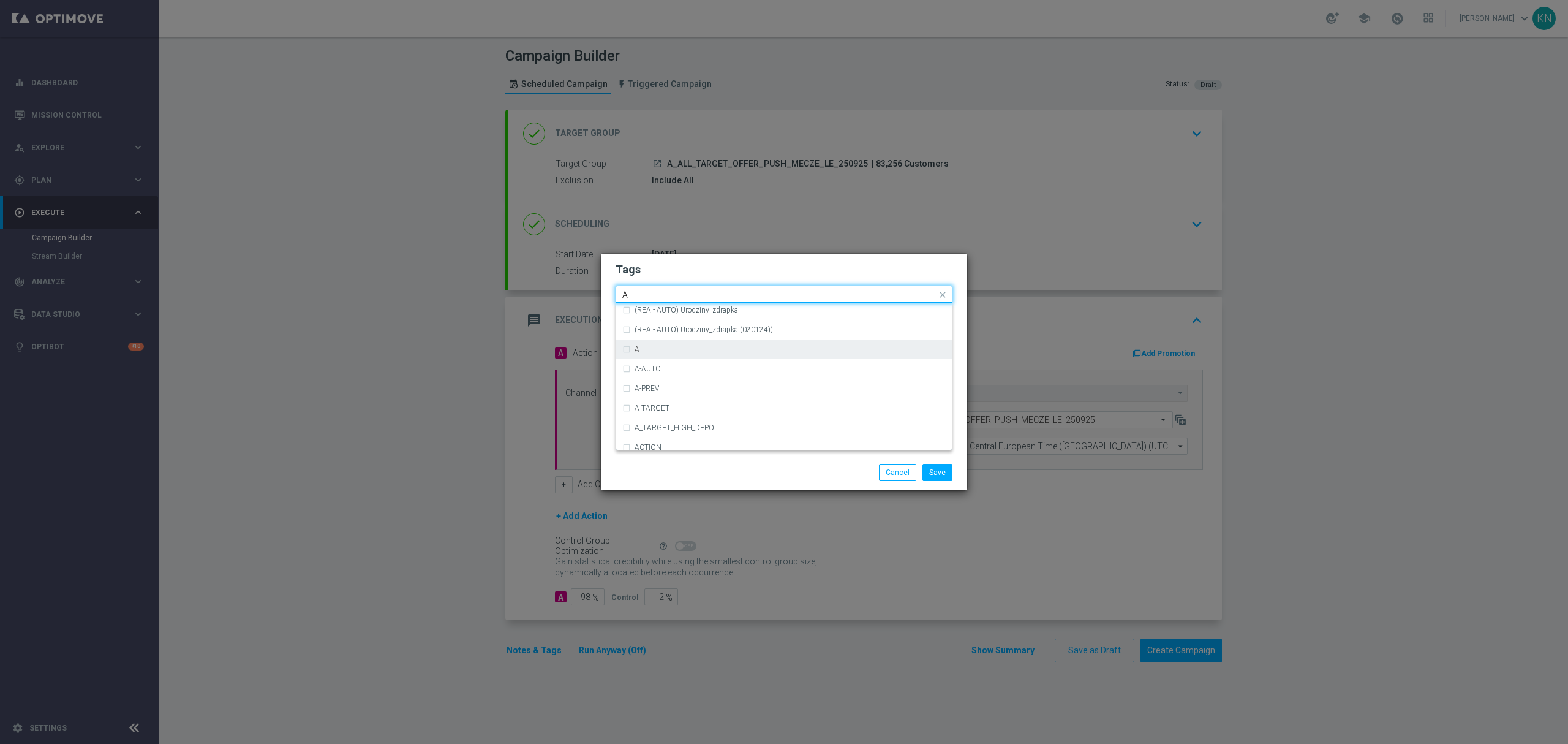
scroll to position [1471, 0]
click at [693, 349] on div "A" at bounding box center [790, 352] width 311 height 7
type input "A"
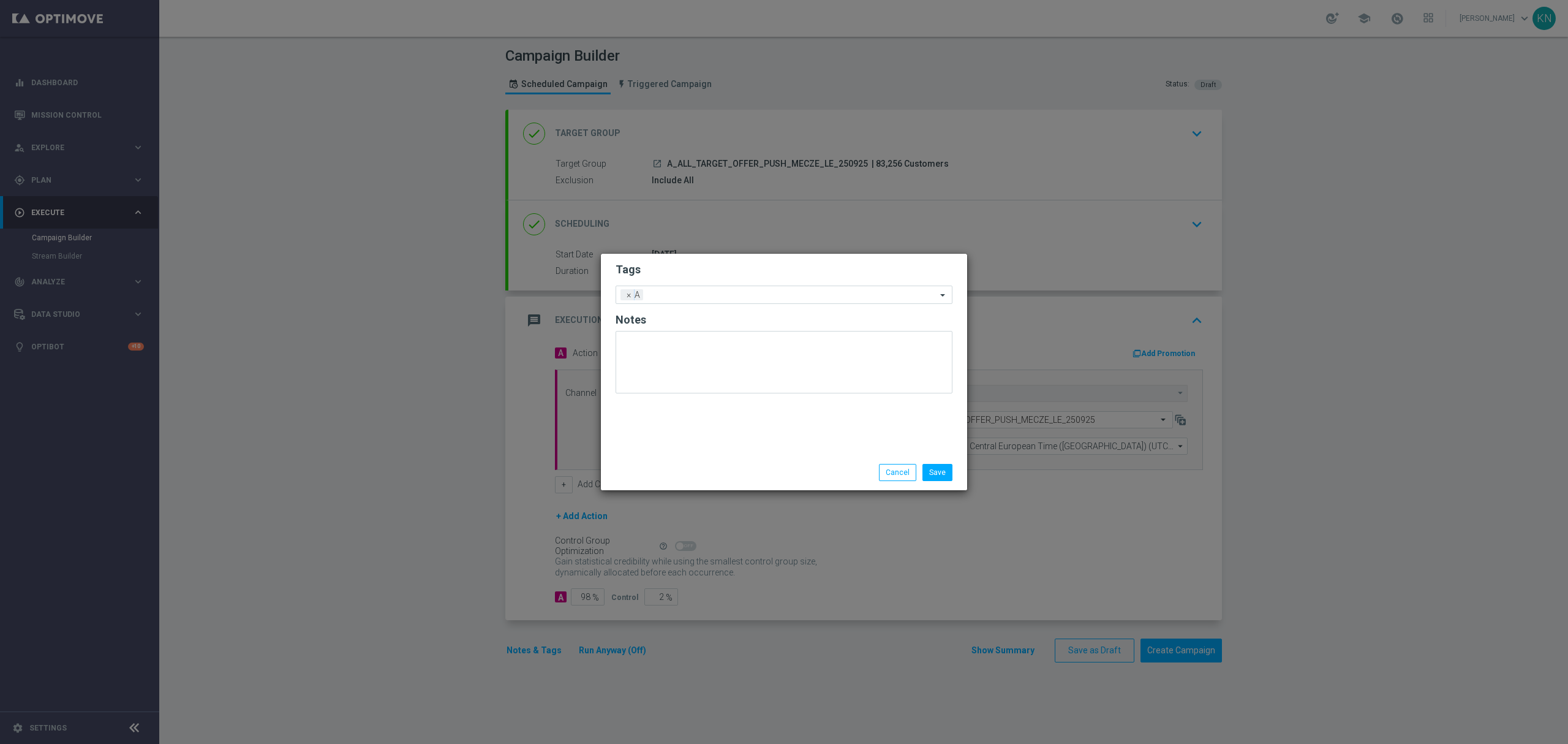
click at [709, 274] on h2 "Tags" at bounding box center [784, 270] width 337 height 15
click at [710, 297] on input "text" at bounding box center [792, 295] width 289 height 10
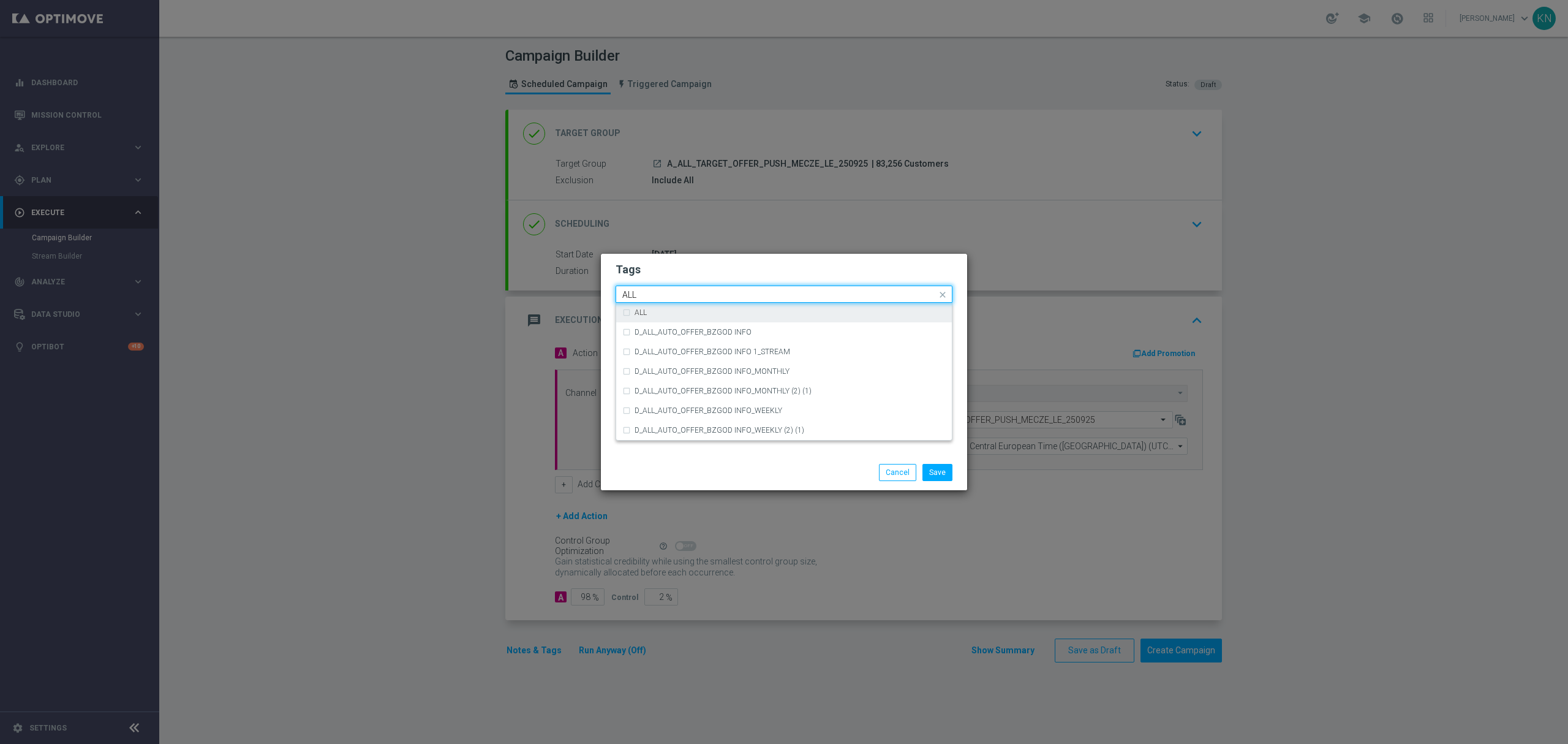
click at [704, 305] on div "ALL" at bounding box center [784, 312] width 323 height 20
type input "ALL"
click at [725, 273] on h2 "Tags" at bounding box center [784, 270] width 337 height 15
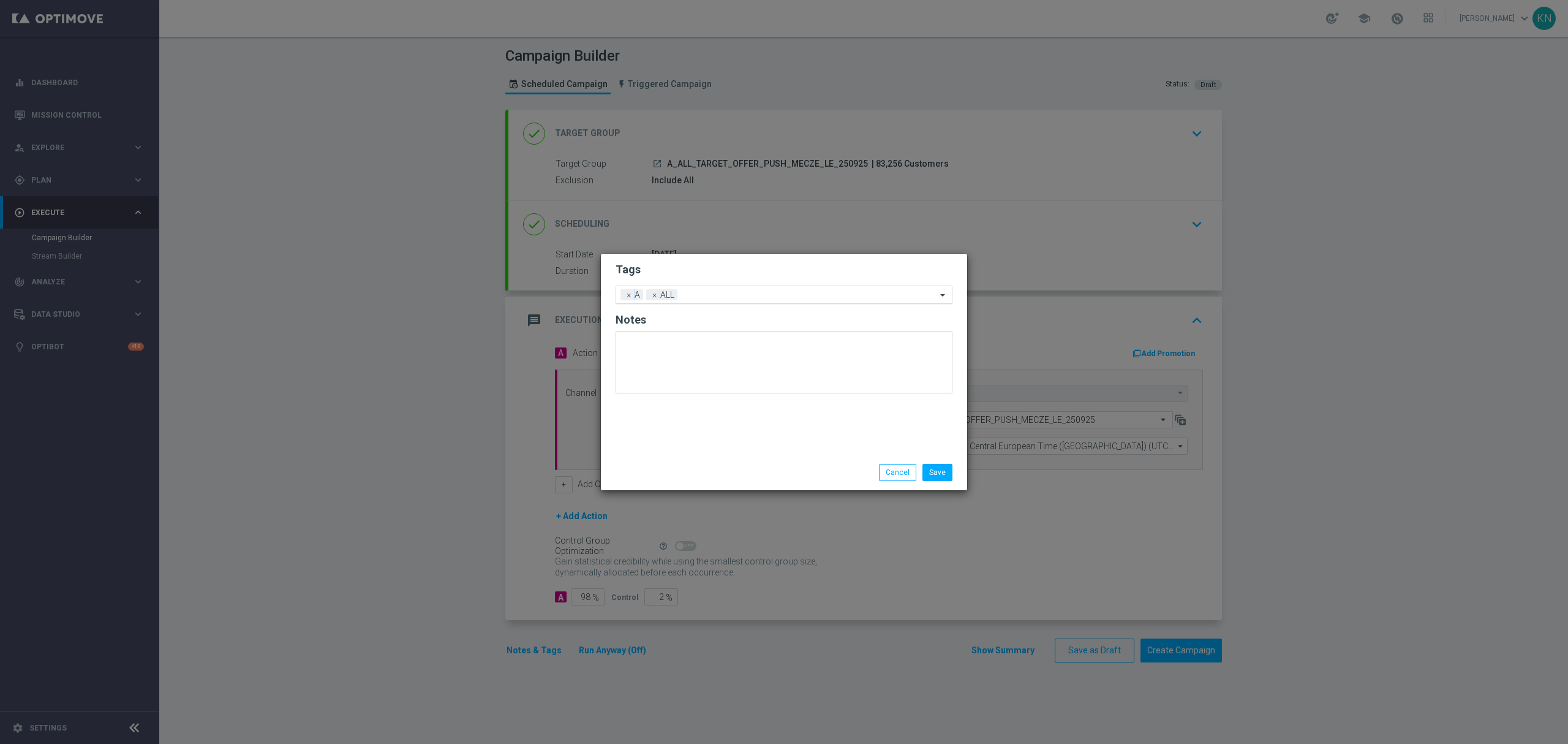
click at [757, 293] on input "text" at bounding box center [810, 295] width 254 height 10
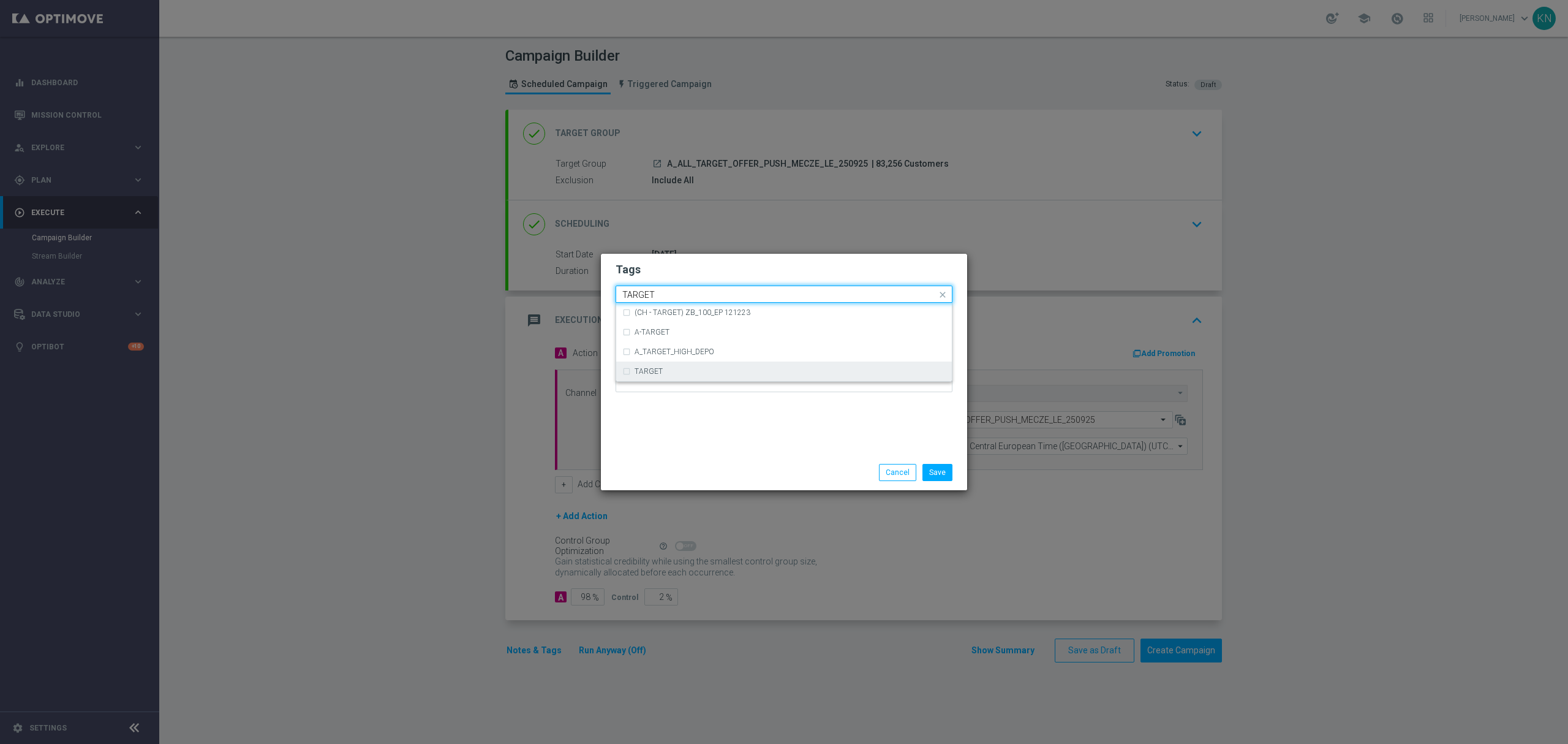
click at [664, 372] on div "TARGET" at bounding box center [790, 372] width 311 height 7
type input "TARGET"
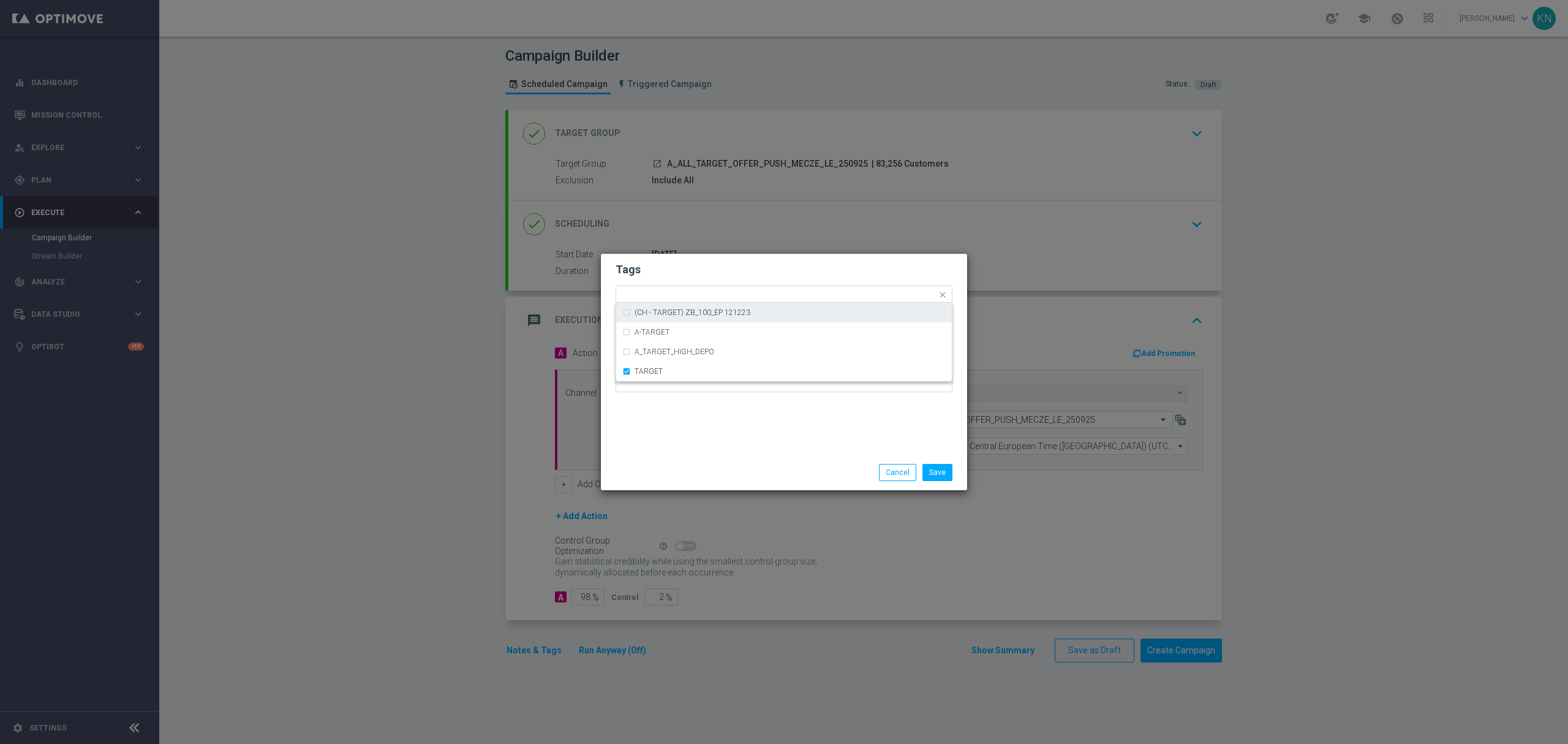
click at [771, 273] on h2 "Tags" at bounding box center [784, 270] width 337 height 15
click at [779, 290] on input "text" at bounding box center [835, 295] width 201 height 10
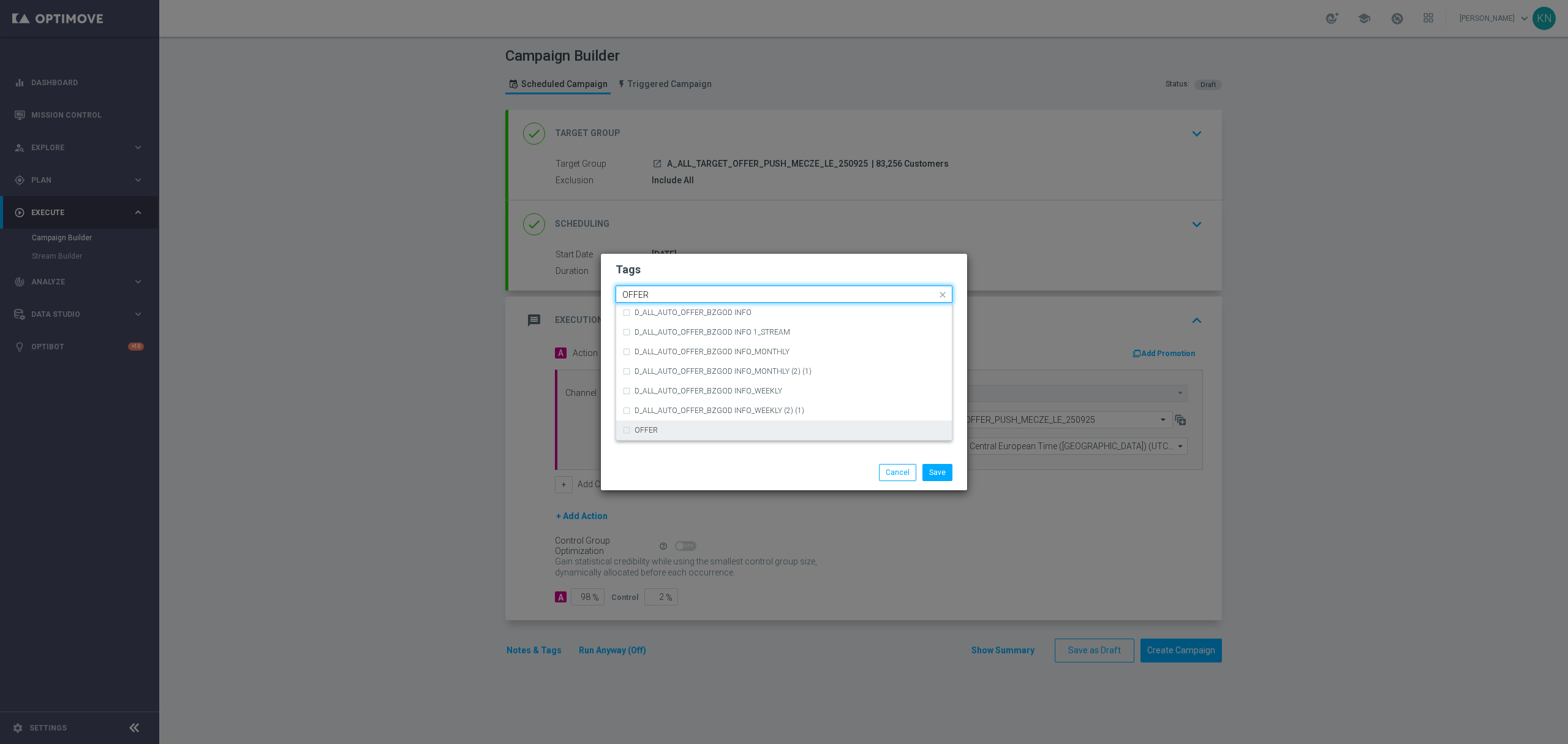
click at [667, 434] on div "OFFER" at bounding box center [784, 430] width 323 height 20
type input "OFFER"
click at [760, 254] on div "Tags Quick find × A × ALL × TARGET × OFFER D_ALL_AUTO_OFFER_BZGOD INFO D_ALL_AU…" at bounding box center [784, 354] width 366 height 201
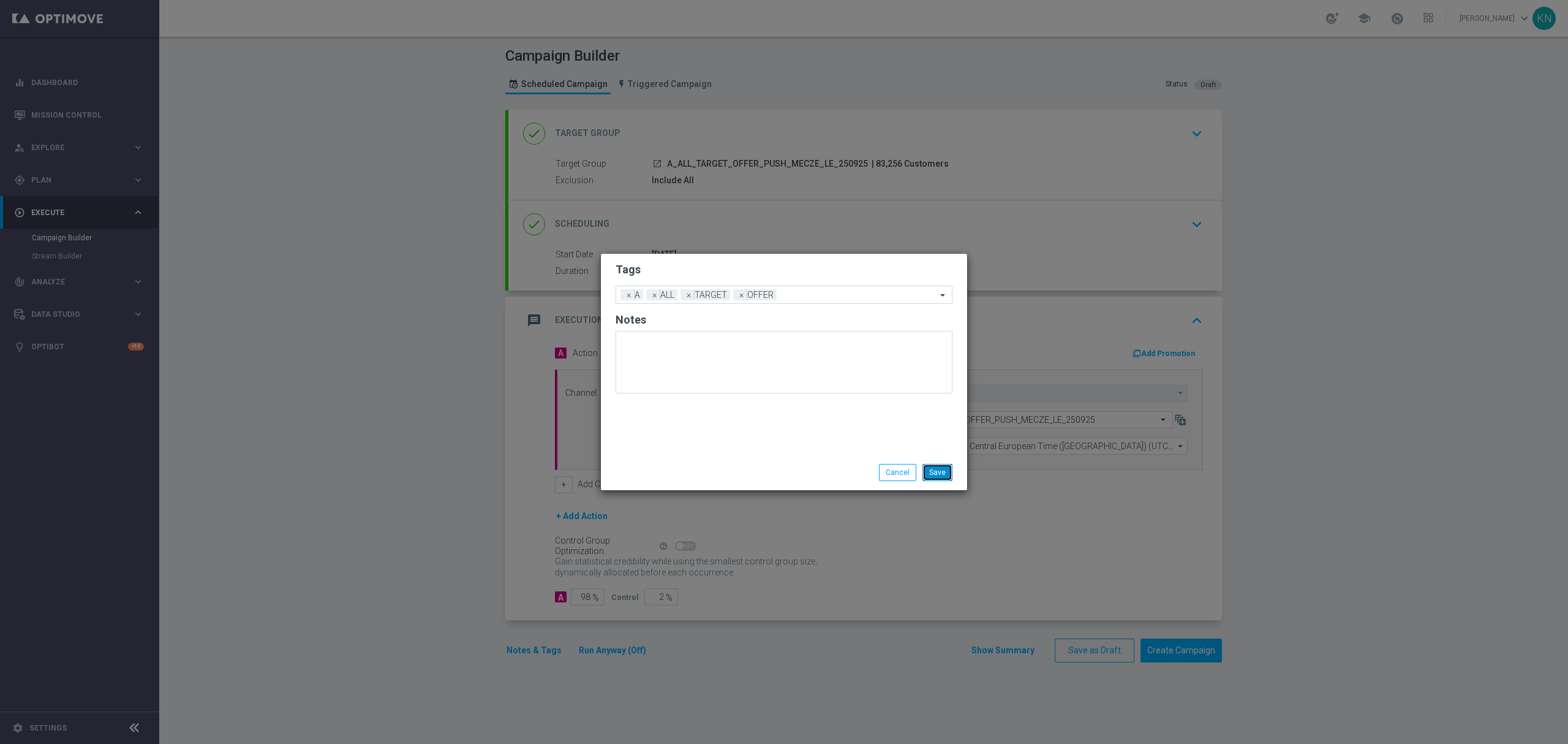
click at [938, 473] on button "Save" at bounding box center [937, 473] width 30 height 17
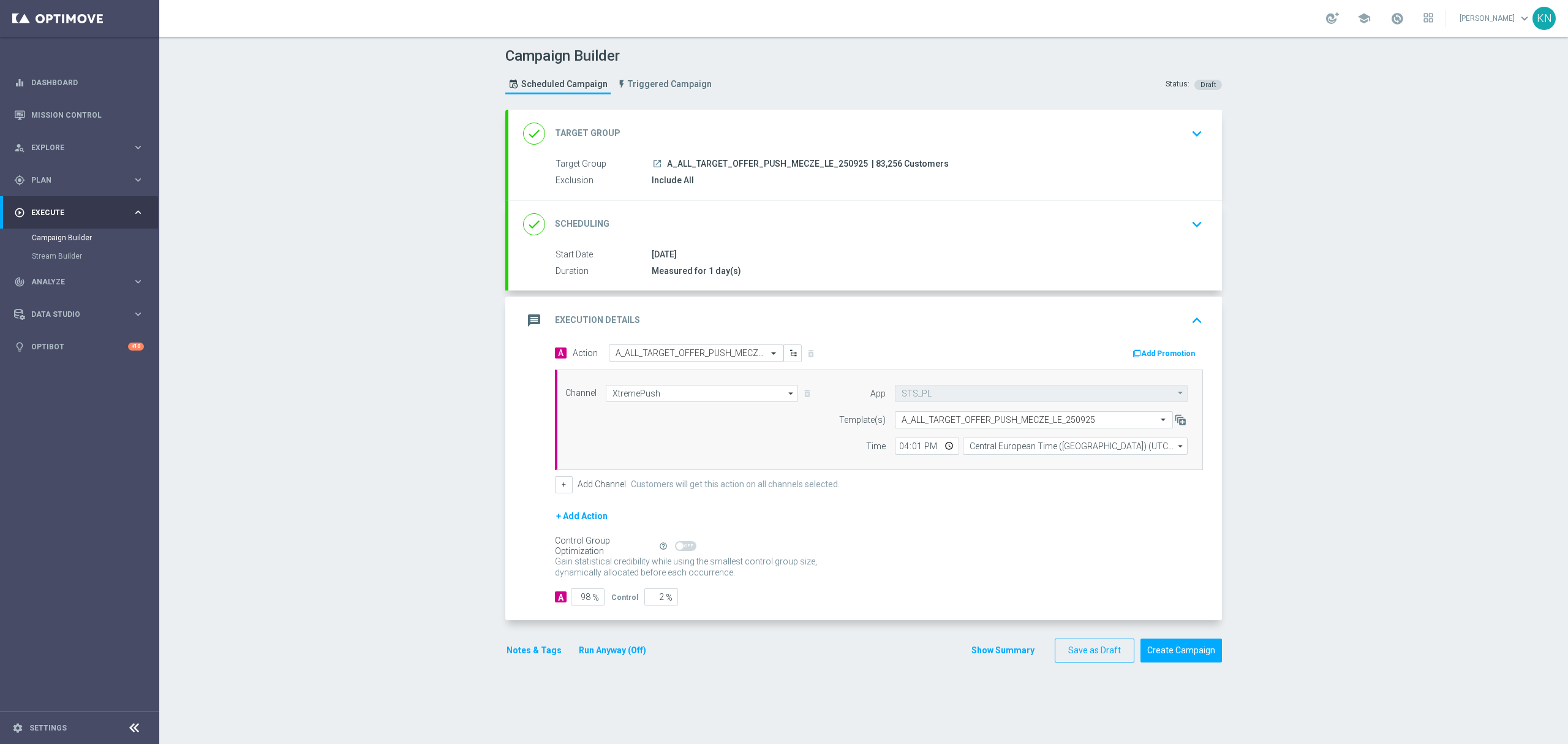
click at [1186, 131] on button "keyboard_arrow_down" at bounding box center [1197, 134] width 21 height 23
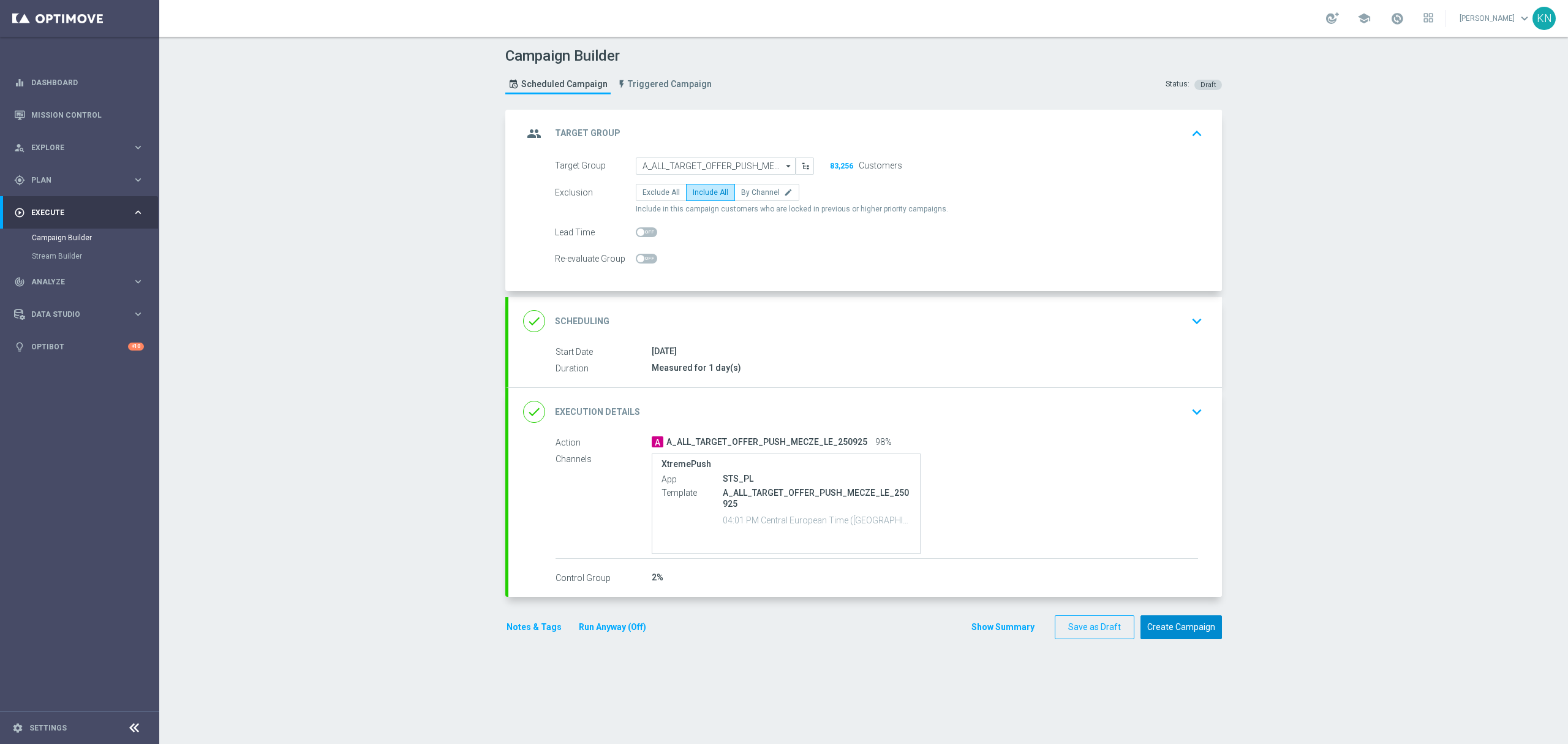
click at [1171, 631] on button "Create Campaign" at bounding box center [1181, 627] width 81 height 24
